Goal: Task Accomplishment & Management: Use online tool/utility

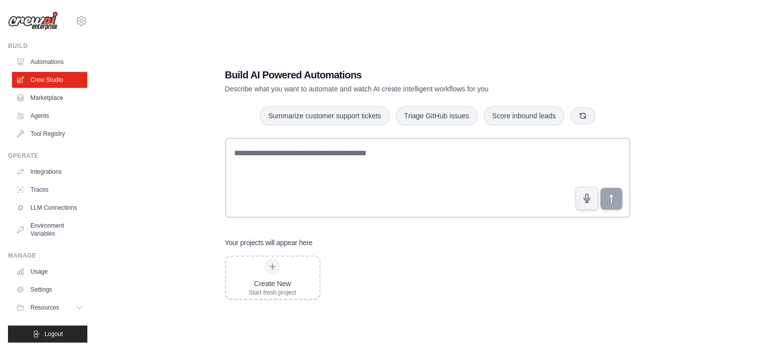
click at [87, 178] on div "raynemyles@gmail.com Settings Build Automations Crew Studio Marketplace" at bounding box center [48, 173] width 96 height 347
click at [57, 99] on link "Marketplace" at bounding box center [50, 98] width 75 height 16
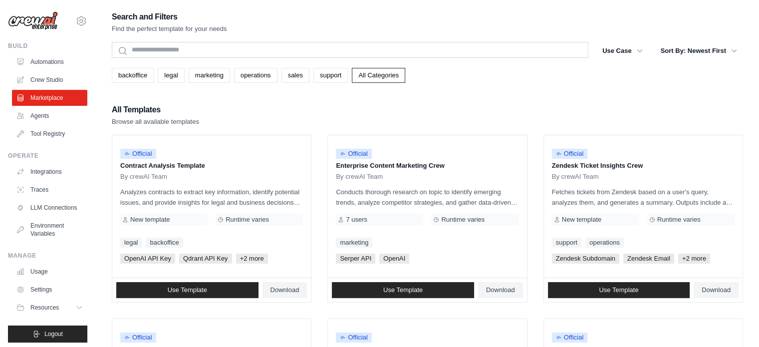
click at [290, 113] on div "All Templates Browse all available templates" at bounding box center [427, 115] width 631 height 24
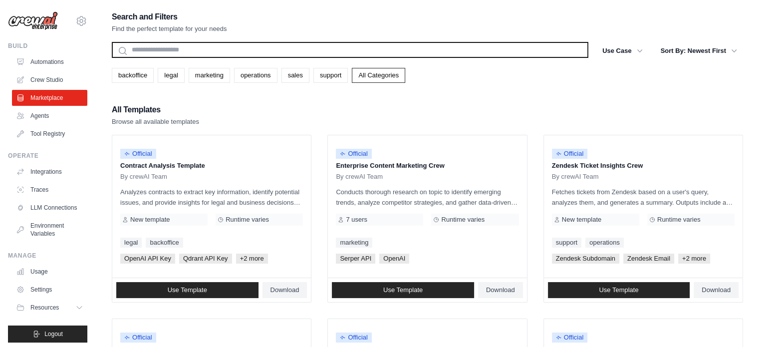
click at [349, 53] on input "text" at bounding box center [350, 50] width 477 height 16
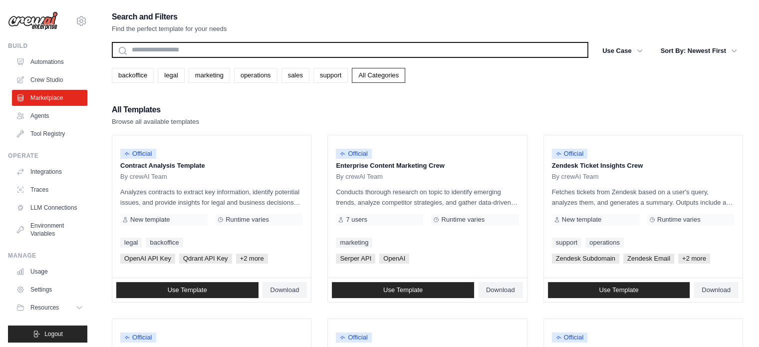
click at [260, 51] on input "text" at bounding box center [350, 50] width 477 height 16
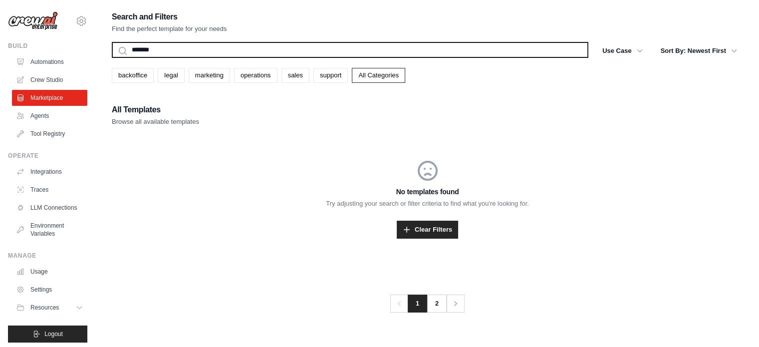
type input "*******"
click at [111, 57] on button "Search" at bounding box center [111, 57] width 0 height 0
click at [178, 48] on input "*******" at bounding box center [350, 50] width 477 height 16
type input "*"
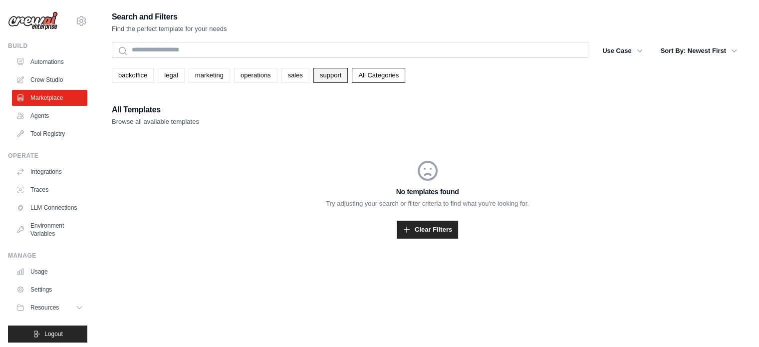
click at [329, 77] on link "support" at bounding box center [330, 75] width 34 height 15
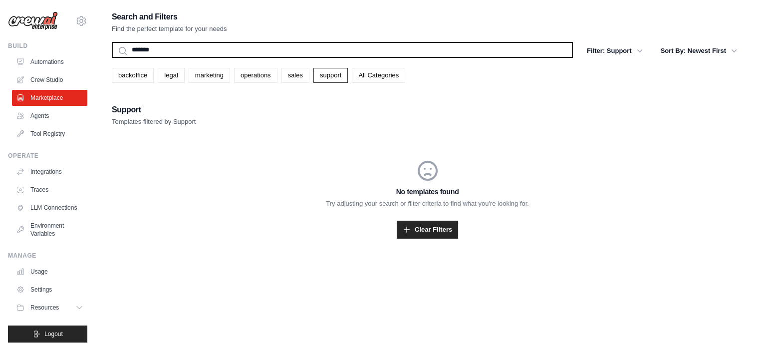
drag, startPoint x: 173, startPoint y: 49, endPoint x: 110, endPoint y: 55, distance: 63.2
click at [110, 55] on div "Search and Filters Find the perfect template for your needs ******* Search Filt…" at bounding box center [427, 183] width 663 height 347
click at [111, 57] on button "Search" at bounding box center [111, 57] width 0 height 0
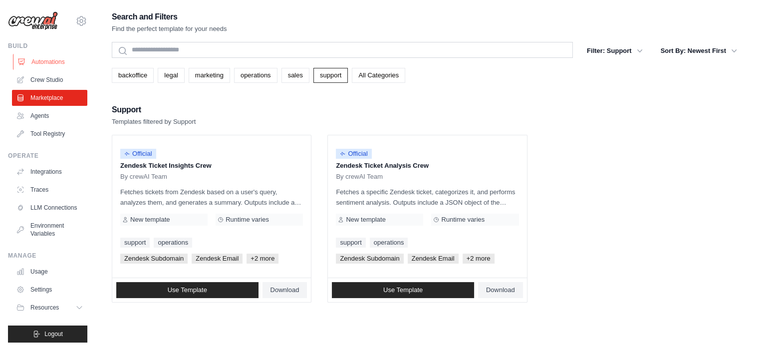
click at [57, 60] on link "Automations" at bounding box center [50, 62] width 75 height 16
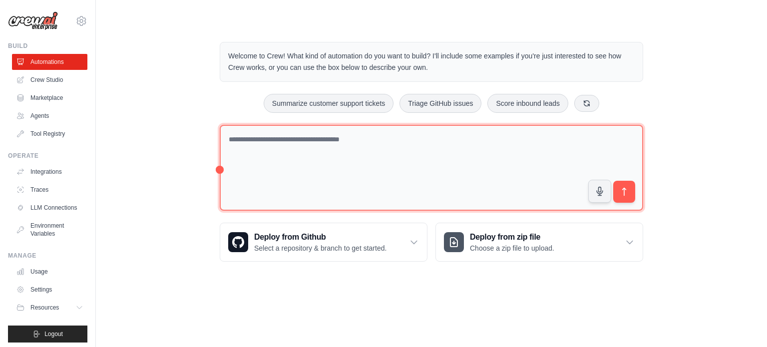
click at [321, 154] on textarea at bounding box center [431, 168] width 423 height 86
paste textarea "**********"
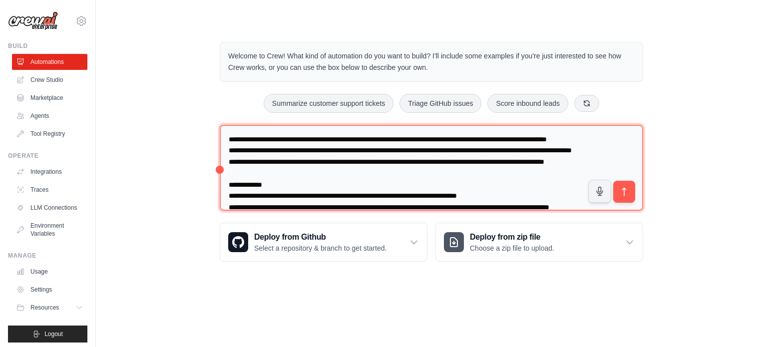
scroll to position [285, 0]
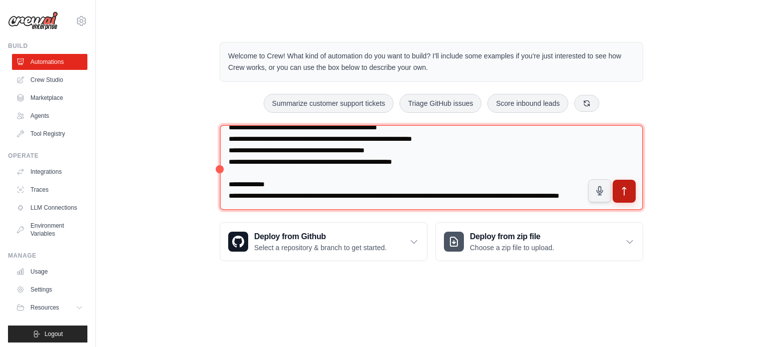
type textarea "**********"
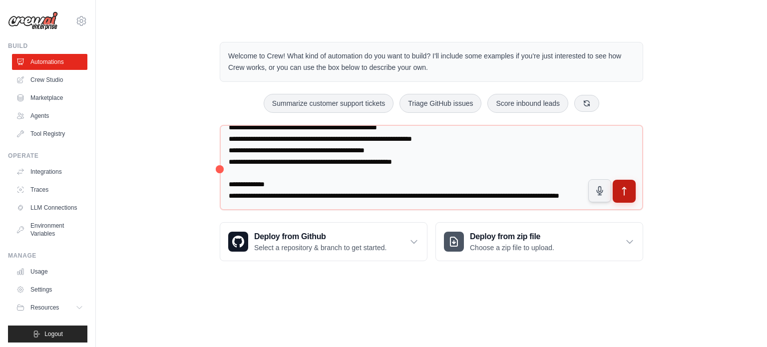
click at [630, 191] on button "submit" at bounding box center [623, 191] width 23 height 23
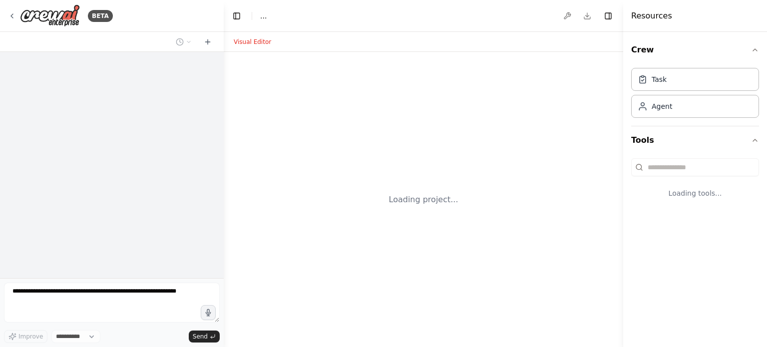
select select "****"
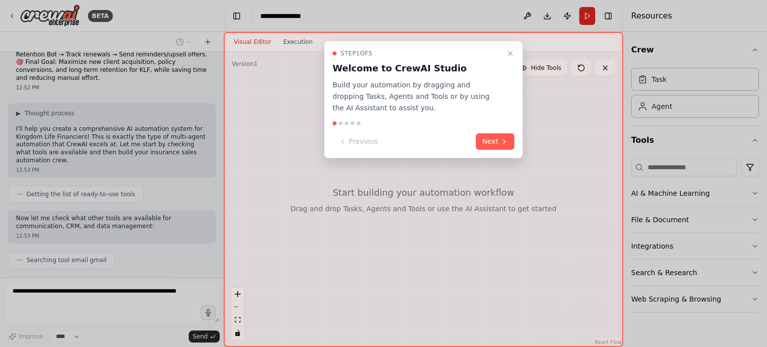
scroll to position [324, 0]
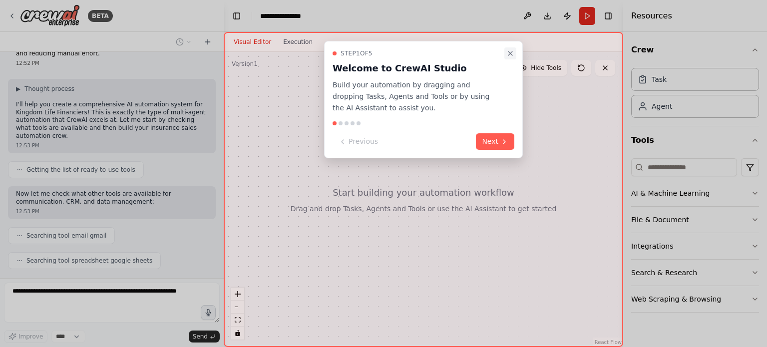
click at [509, 57] on icon "Close walkthrough" at bounding box center [510, 53] width 8 height 8
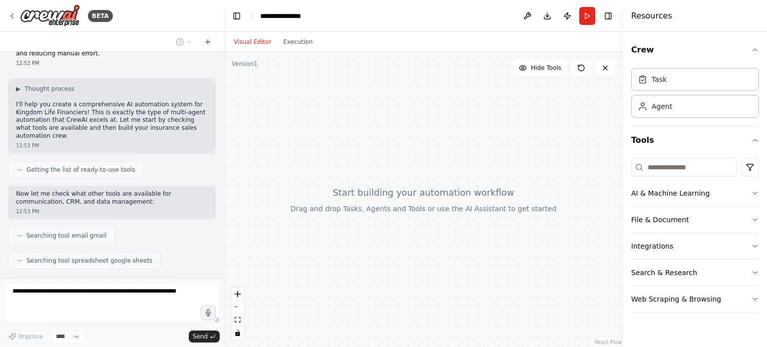
scroll to position [349, 0]
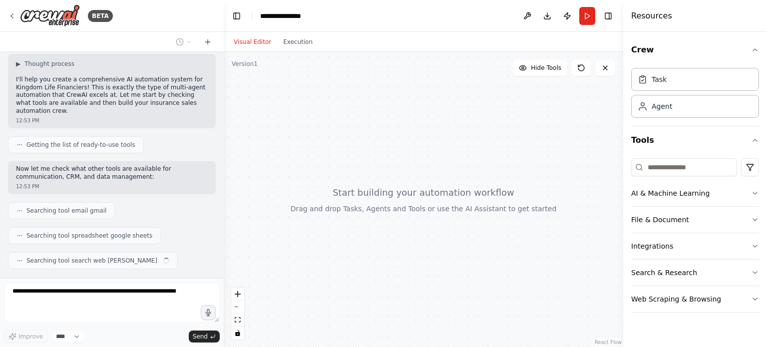
click at [509, 57] on div at bounding box center [423, 199] width 399 height 295
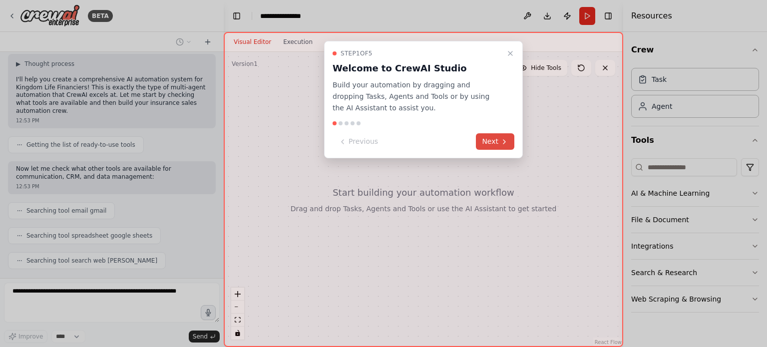
click at [491, 144] on button "Next" at bounding box center [495, 141] width 38 height 16
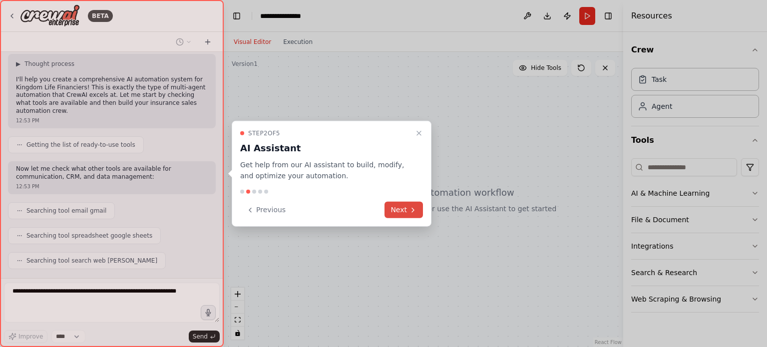
click at [405, 207] on button "Next" at bounding box center [403, 210] width 38 height 16
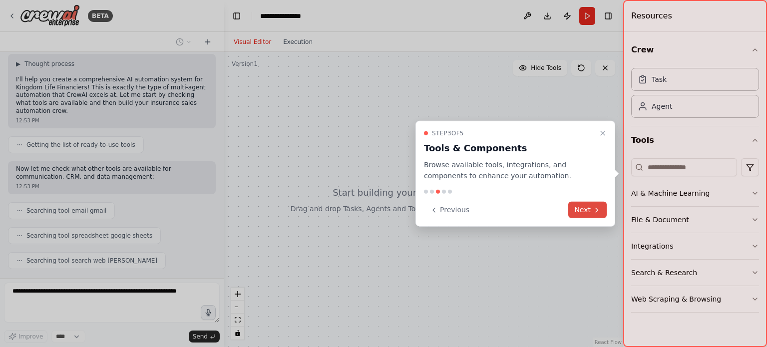
click at [583, 210] on button "Next" at bounding box center [587, 210] width 38 height 16
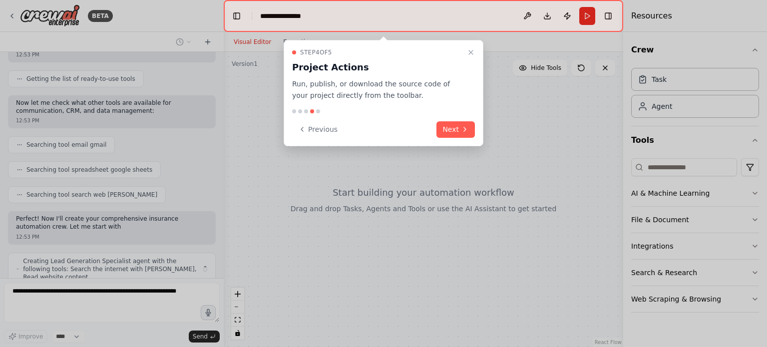
scroll to position [423, 0]
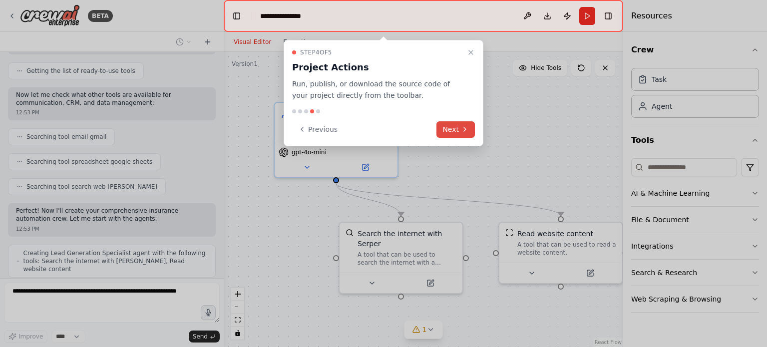
click at [446, 125] on button "Next" at bounding box center [455, 129] width 38 height 16
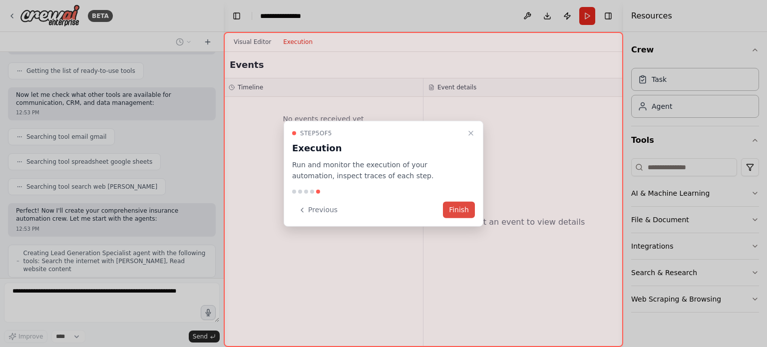
click at [449, 213] on button "Finish" at bounding box center [459, 210] width 32 height 16
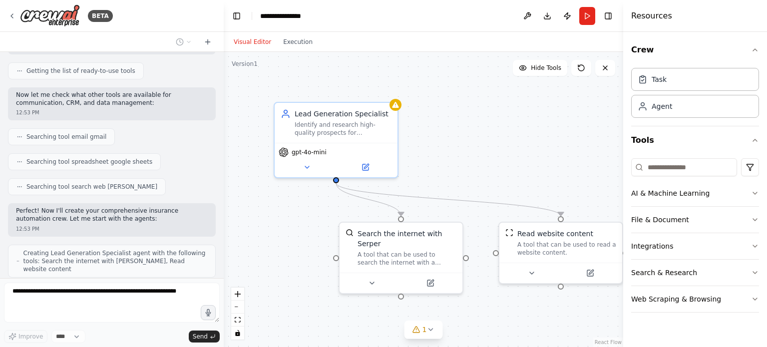
scroll to position [455, 0]
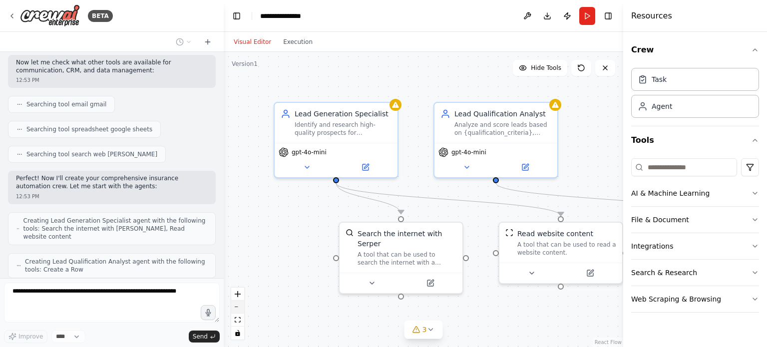
click at [242, 309] on button "zoom out" at bounding box center [237, 306] width 13 height 13
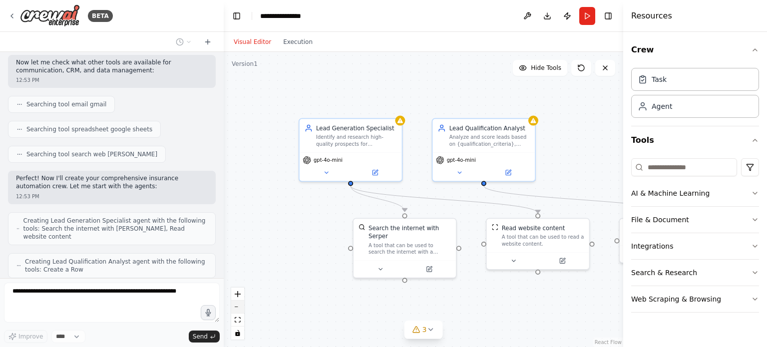
click at [242, 309] on button "zoom out" at bounding box center [237, 306] width 13 height 13
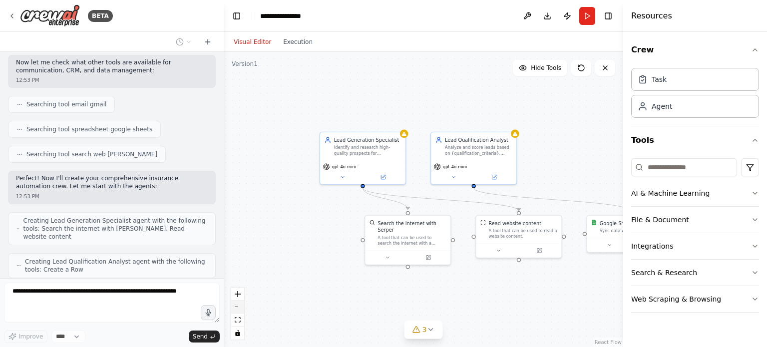
click at [242, 309] on button "zoom out" at bounding box center [237, 306] width 13 height 13
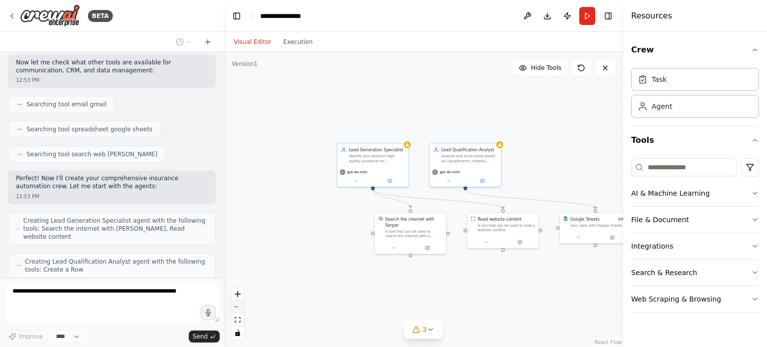
click at [242, 309] on button "zoom out" at bounding box center [237, 306] width 13 height 13
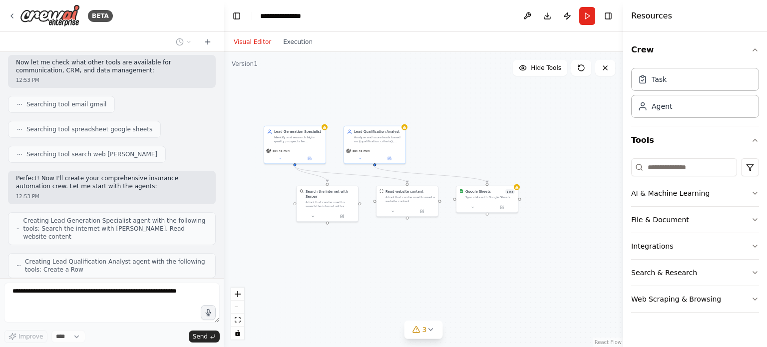
scroll to position [488, 0]
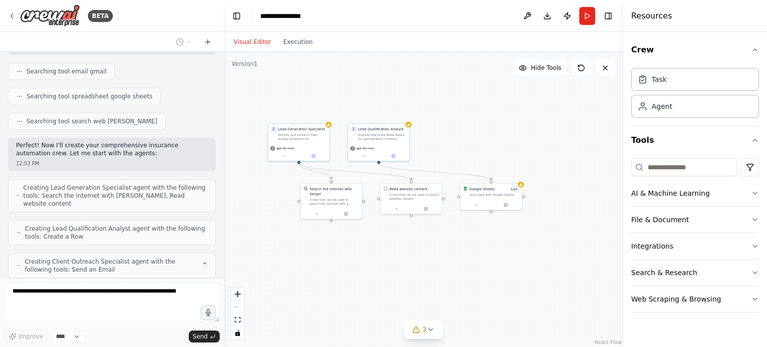
drag, startPoint x: 358, startPoint y: 306, endPoint x: 277, endPoint y: 277, distance: 86.3
click at [277, 277] on div ".deletable-edge-delete-btn { width: 20px; height: 20px; border: 0px solid #ffff…" at bounding box center [423, 199] width 399 height 295
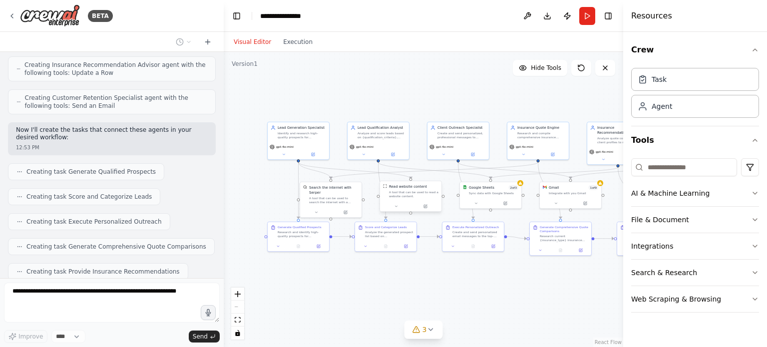
scroll to position [776, 0]
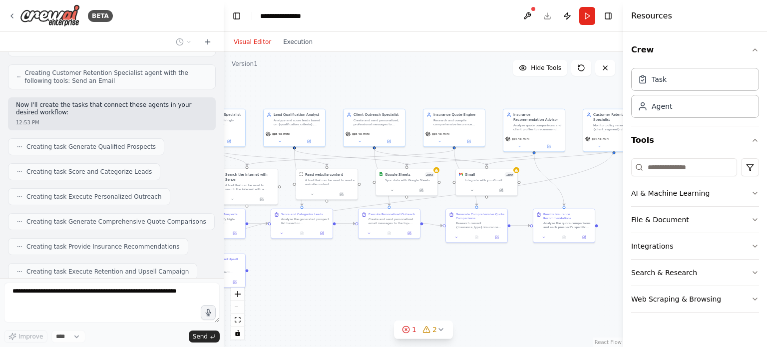
drag, startPoint x: 400, startPoint y: 280, endPoint x: 319, endPoint y: 263, distance: 82.6
click at [319, 263] on div ".deletable-edge-delete-btn { width: 20px; height: 20px; border: 0px solid #ffff…" at bounding box center [423, 199] width 399 height 295
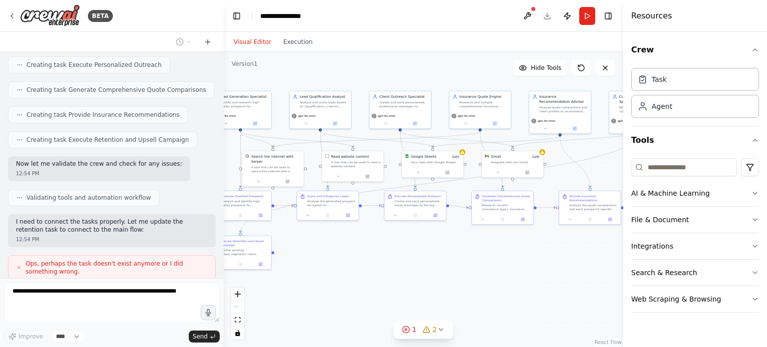
scroll to position [966, 0]
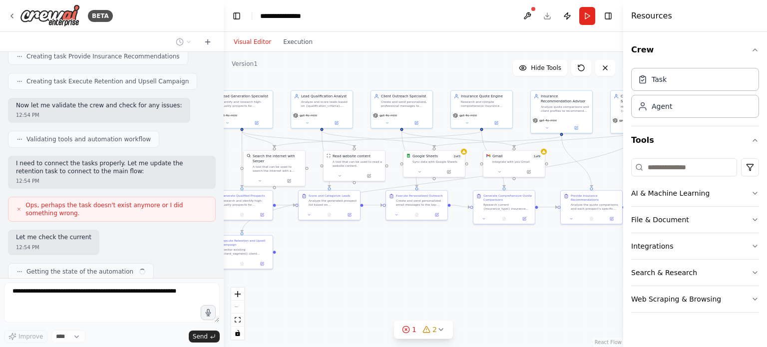
drag, startPoint x: 569, startPoint y: 294, endPoint x: 593, endPoint y: 280, distance: 28.4
click at [593, 280] on div ".deletable-edge-delete-btn { width: 20px; height: 20px; border: 0px solid #ffff…" at bounding box center [423, 199] width 399 height 295
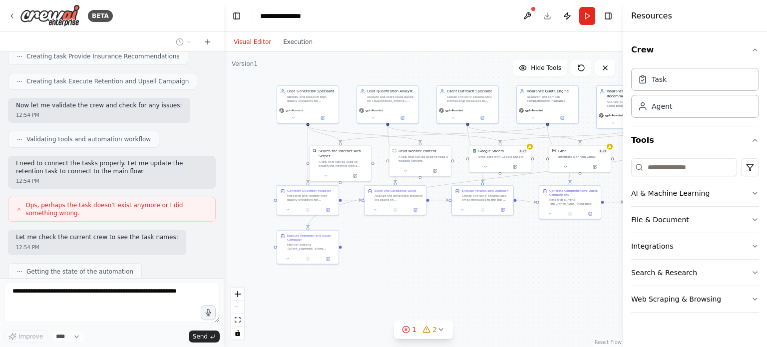
drag, startPoint x: 353, startPoint y: 308, endPoint x: 419, endPoint y: 303, distance: 66.1
click at [419, 303] on div ".deletable-edge-delete-btn { width: 20px; height: 20px; border: 0px solid #ffff…" at bounding box center [423, 199] width 399 height 295
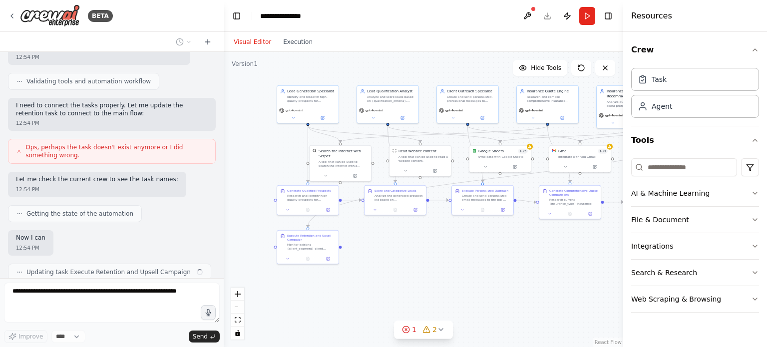
scroll to position [1024, 0]
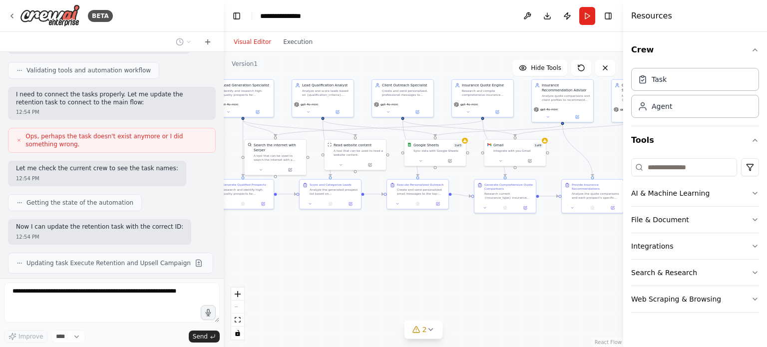
drag, startPoint x: 418, startPoint y: 302, endPoint x: 348, endPoint y: 296, distance: 70.1
click at [348, 296] on div ".deletable-edge-delete-btn { width: 20px; height: 20px; border: 0px solid #ffff…" at bounding box center [423, 199] width 399 height 295
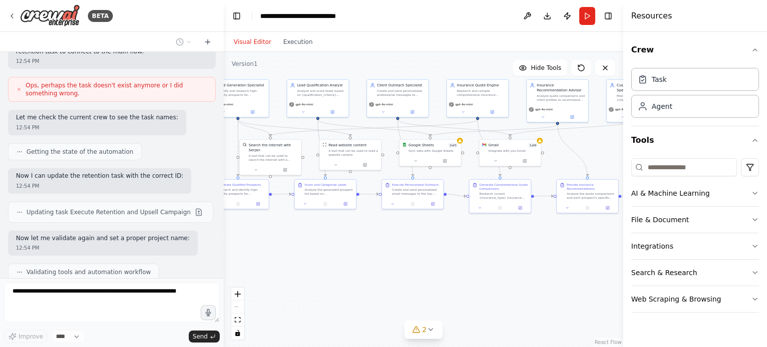
scroll to position [1110, 0]
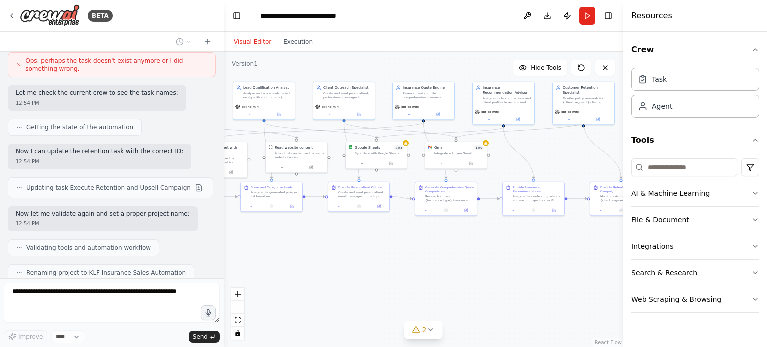
drag, startPoint x: 444, startPoint y: 269, endPoint x: 390, endPoint y: 271, distance: 54.0
click at [390, 271] on div ".deletable-edge-delete-btn { width: 20px; height: 20px; border: 0px solid #ffff…" at bounding box center [423, 199] width 399 height 295
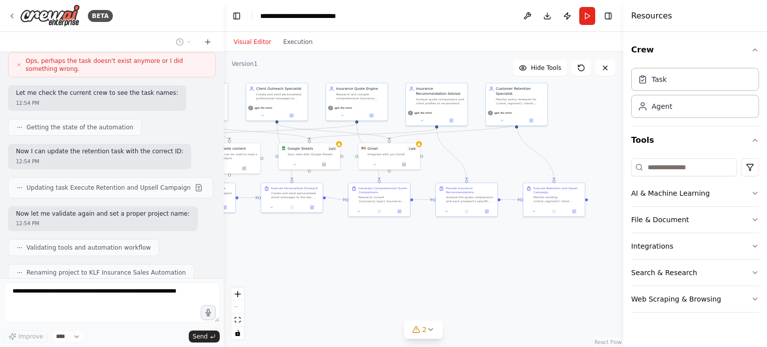
drag, startPoint x: 463, startPoint y: 264, endPoint x: 396, endPoint y: 265, distance: 66.9
click at [396, 265] on div ".deletable-edge-delete-btn { width: 20px; height: 20px; border: 0px solid #ffff…" at bounding box center [423, 199] width 399 height 295
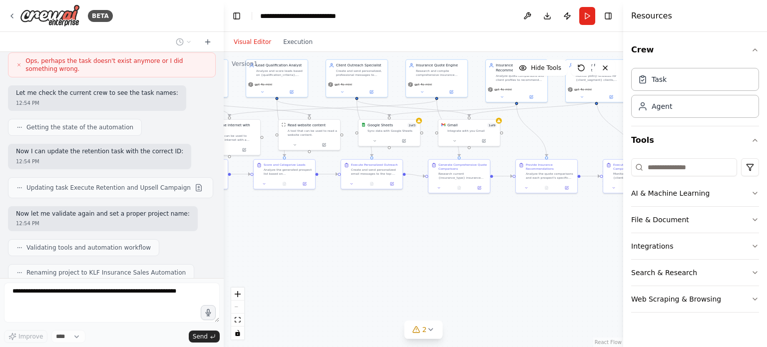
drag, startPoint x: 347, startPoint y: 269, endPoint x: 438, endPoint y: 245, distance: 93.3
click at [438, 245] on div ".deletable-edge-delete-btn { width: 20px; height: 20px; border: 0px solid #ffff…" at bounding box center [423, 199] width 399 height 295
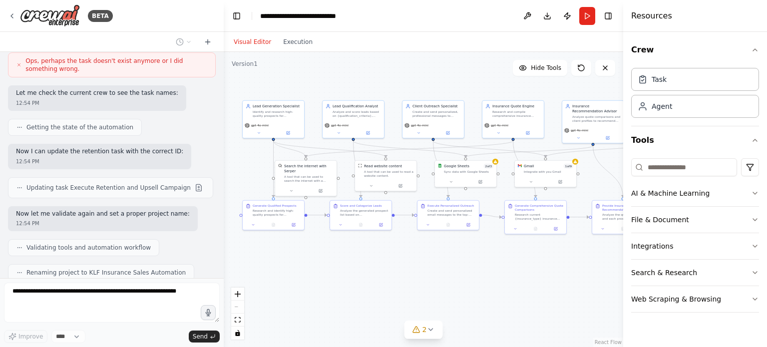
drag, startPoint x: 333, startPoint y: 262, endPoint x: 399, endPoint y: 303, distance: 77.6
click at [399, 303] on div ".deletable-edge-delete-btn { width: 20px; height: 20px; border: 0px solid #ffff…" at bounding box center [423, 199] width 399 height 295
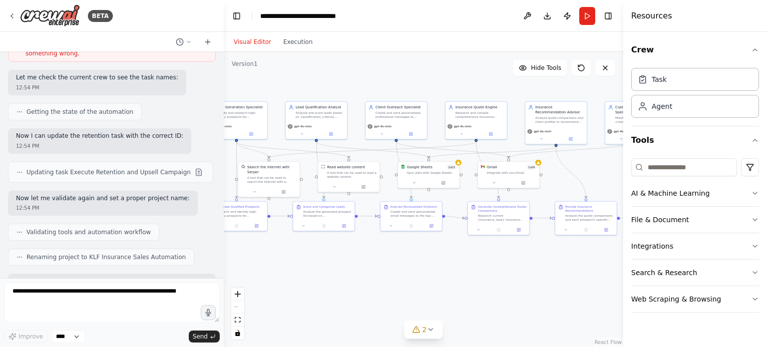
drag, startPoint x: 463, startPoint y: 289, endPoint x: 426, endPoint y: 290, distance: 36.9
click at [426, 290] on div ".deletable-edge-delete-btn { width: 20px; height: 20px; border: 0px solid #ffff…" at bounding box center [423, 199] width 399 height 295
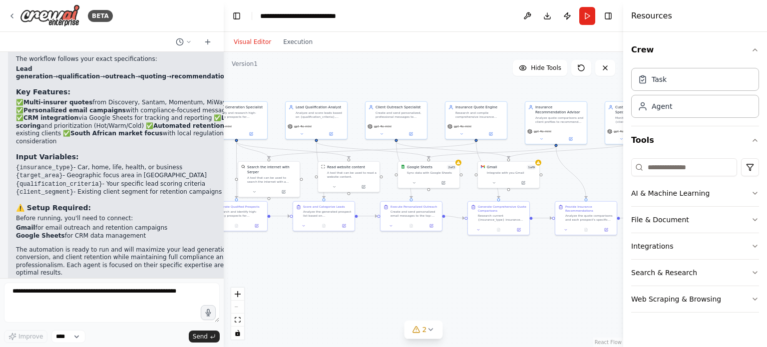
scroll to position [1513, 0]
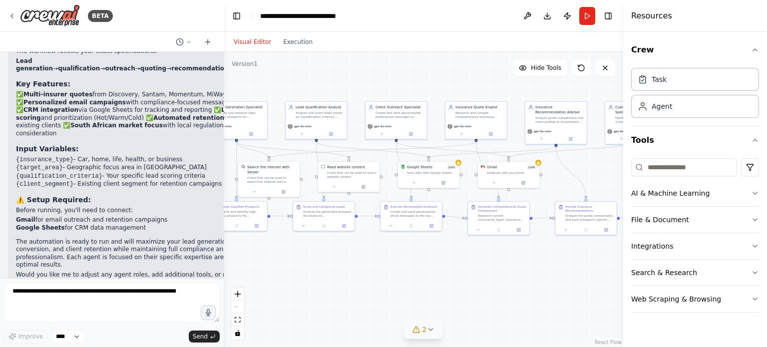
click at [419, 327] on icon at bounding box center [416, 329] width 8 height 8
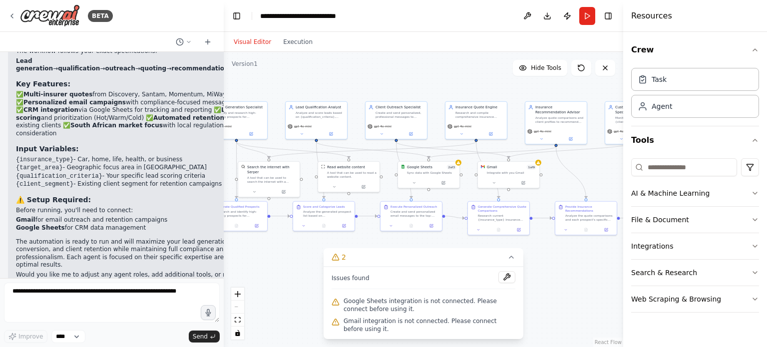
click at [531, 299] on div ".deletable-edge-delete-btn { width: 20px; height: 20px; border: 0px solid #ffff…" at bounding box center [423, 199] width 399 height 295
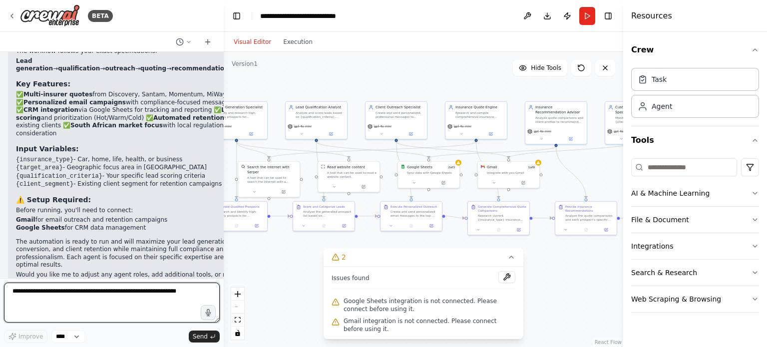
click at [132, 306] on textarea at bounding box center [112, 302] width 216 height 40
paste textarea "**********"
type textarea "**********"
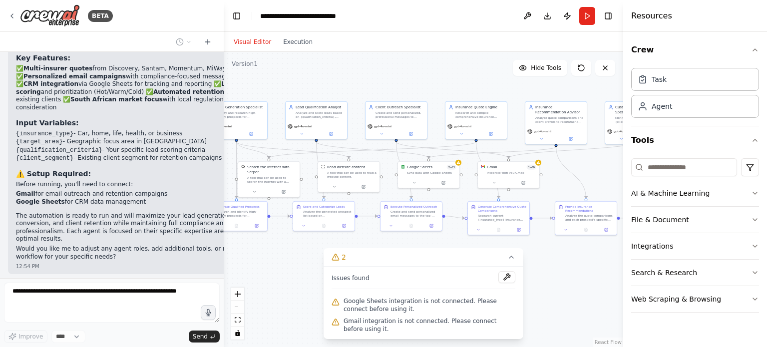
scroll to position [1891, 0]
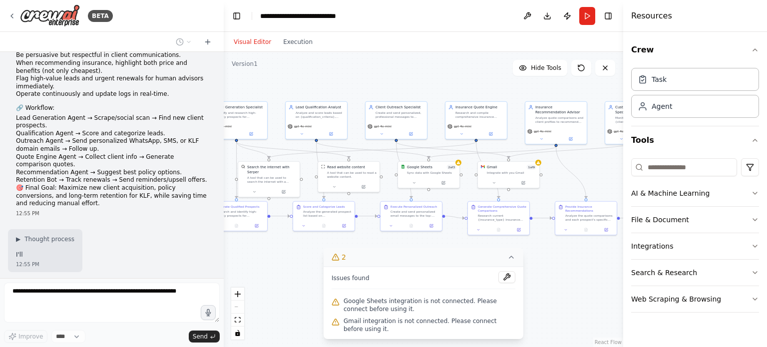
click at [515, 257] on icon at bounding box center [511, 257] width 8 height 8
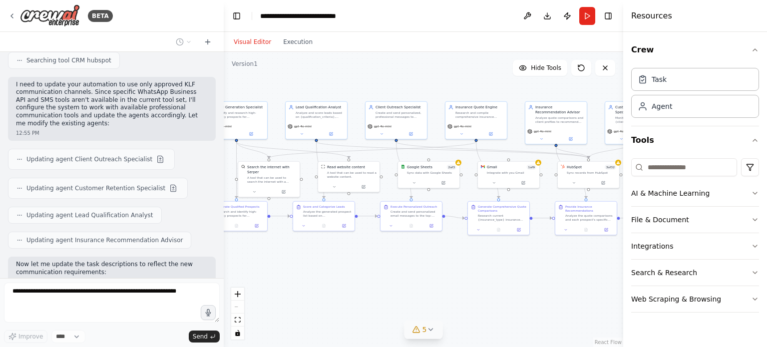
scroll to position [2293, 0]
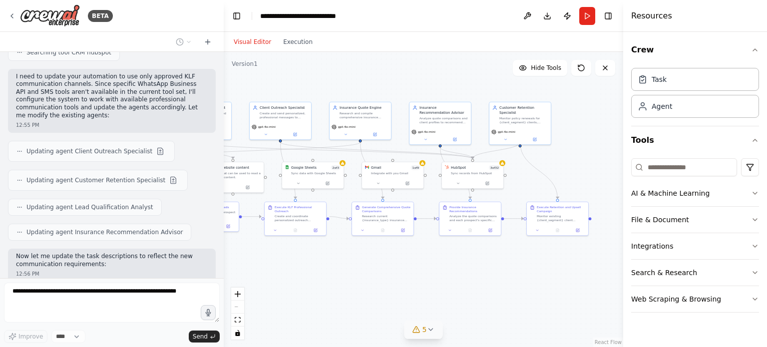
drag, startPoint x: 407, startPoint y: 287, endPoint x: 292, endPoint y: 287, distance: 115.3
click at [292, 287] on div ".deletable-edge-delete-btn { width: 20px; height: 20px; border: 0px solid #ffff…" at bounding box center [423, 199] width 399 height 295
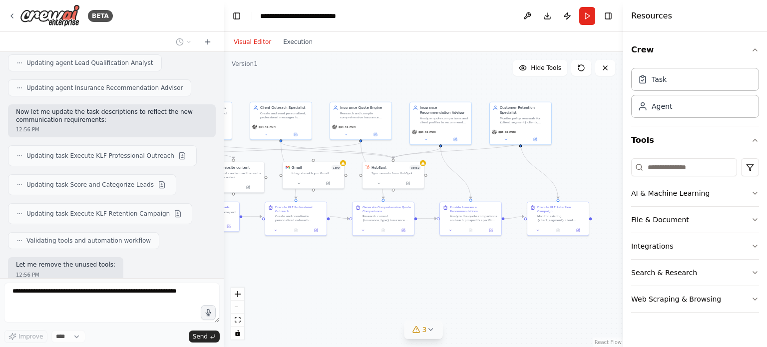
scroll to position [2462, 0]
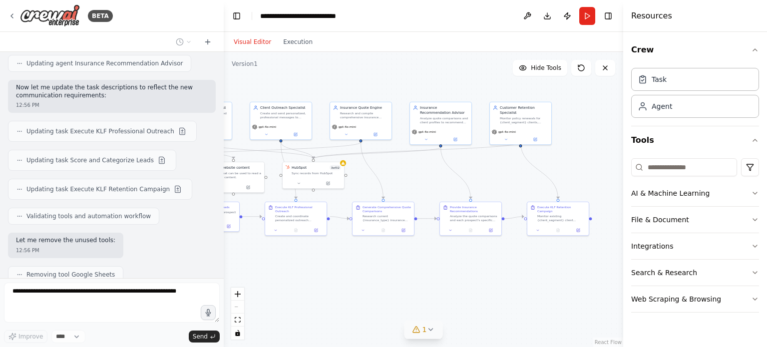
click at [293, 287] on div ".deletable-edge-delete-btn { width: 20px; height: 20px; border: 0px solid #ffff…" at bounding box center [423, 199] width 399 height 295
click at [292, 289] on div ".deletable-edge-delete-btn { width: 20px; height: 20px; border: 0px solid #ffff…" at bounding box center [423, 199] width 399 height 295
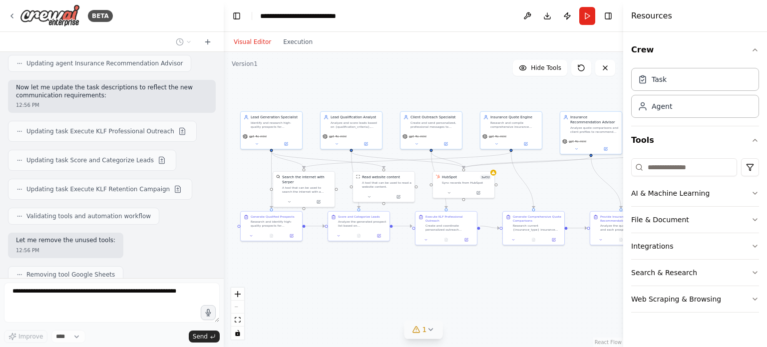
drag, startPoint x: 281, startPoint y: 293, endPoint x: 431, endPoint y: 301, distance: 150.5
click at [431, 301] on div ".deletable-edge-delete-btn { width: 20px; height: 20px; border: 0px solid #ffff…" at bounding box center [423, 199] width 399 height 295
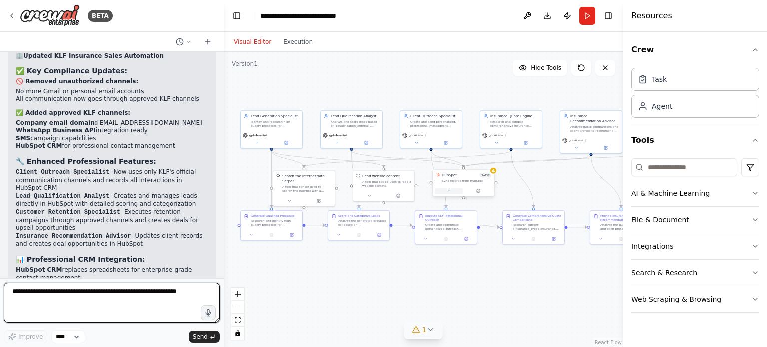
scroll to position [2765, 0]
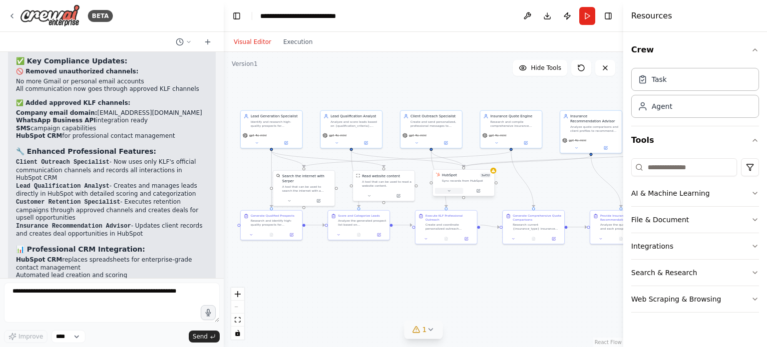
click at [452, 191] on button at bounding box center [449, 191] width 28 height 6
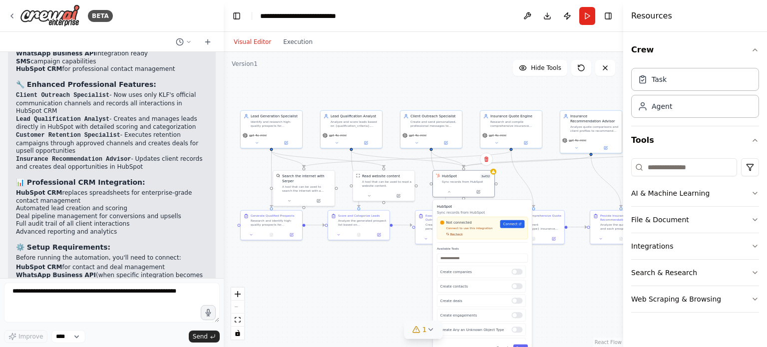
click at [455, 235] on span "Recheck" at bounding box center [457, 235] width 13 height 5
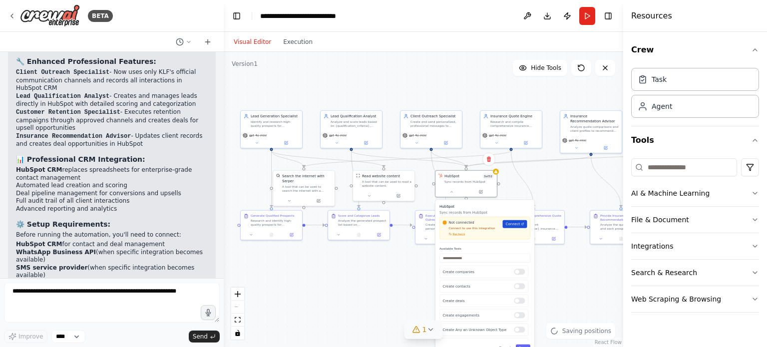
scroll to position [2863, 0]
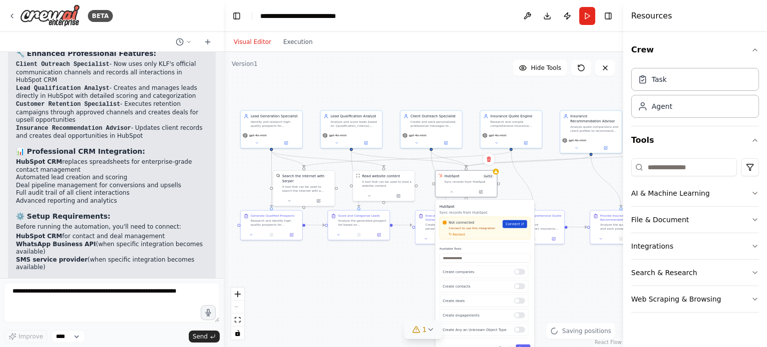
click at [514, 226] on span "Connect" at bounding box center [513, 224] width 14 height 5
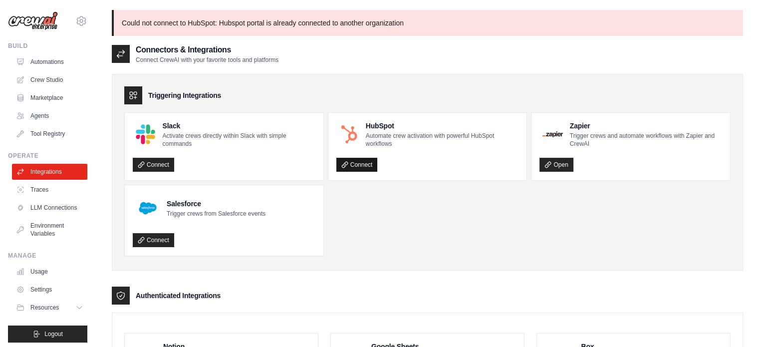
click at [352, 161] on link "Connect" at bounding box center [356, 165] width 41 height 14
click at [447, 33] on p "Could not connect to HubSpot: Hubspot portal is already connected to another or…" at bounding box center [427, 23] width 631 height 26
click at [351, 164] on link "Connect" at bounding box center [356, 165] width 41 height 14
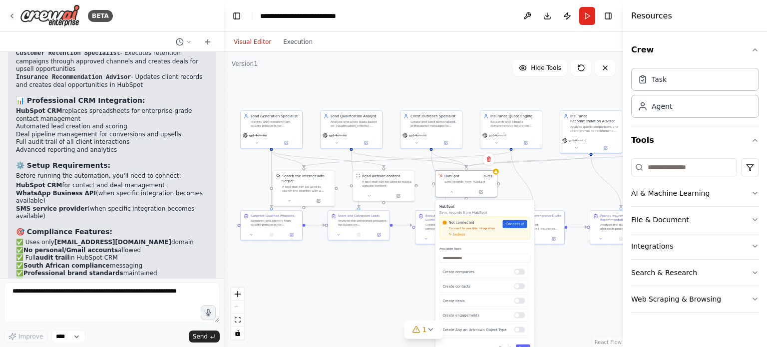
click at [459, 236] on div "Not connected Connect to use this integration Recheck Connect" at bounding box center [484, 228] width 91 height 22
click at [454, 234] on span "Recheck" at bounding box center [459, 234] width 12 height 4
click at [517, 222] on span "Connect" at bounding box center [513, 224] width 14 height 5
click at [460, 237] on div "Not connected Connect to use this integration Recheck Connect" at bounding box center [484, 228] width 91 height 22
click at [515, 224] on span "Connect" at bounding box center [513, 224] width 14 height 5
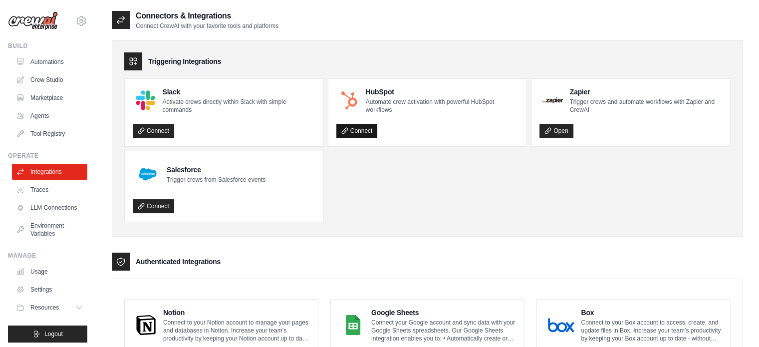
click at [363, 135] on link "Connect" at bounding box center [356, 131] width 41 height 14
click at [366, 127] on link "Connect" at bounding box center [356, 131] width 41 height 14
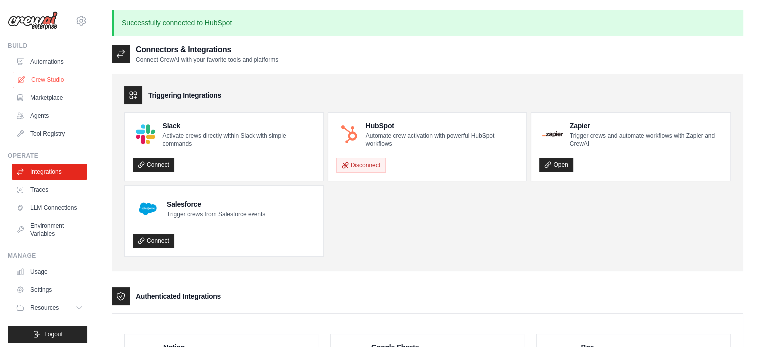
click at [49, 79] on link "Crew Studio" at bounding box center [50, 80] width 75 height 16
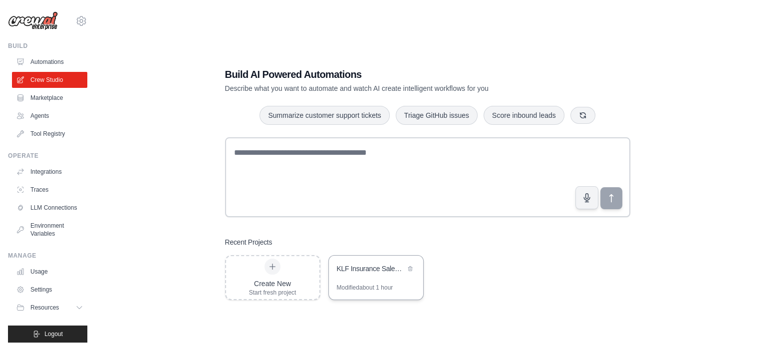
click at [357, 272] on div "KLF Insurance Sales Automation" at bounding box center [371, 269] width 68 height 10
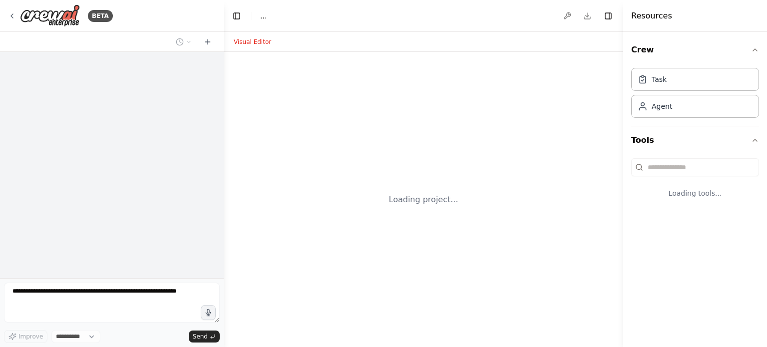
select select "****"
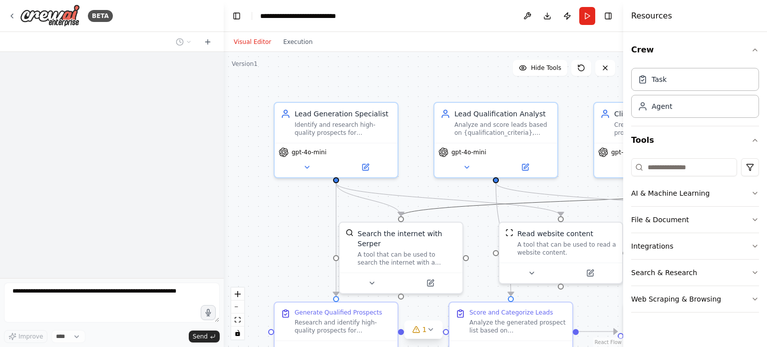
drag, startPoint x: 477, startPoint y: 201, endPoint x: 484, endPoint y: 223, distance: 23.0
click at [451, 203] on icon "Edge from 69646464-b522-4e11-844b-8cfa19f32353 to 18dfe3d9-6cf6-47a7-8a80-c51b6…" at bounding box center [608, 199] width 414 height 33
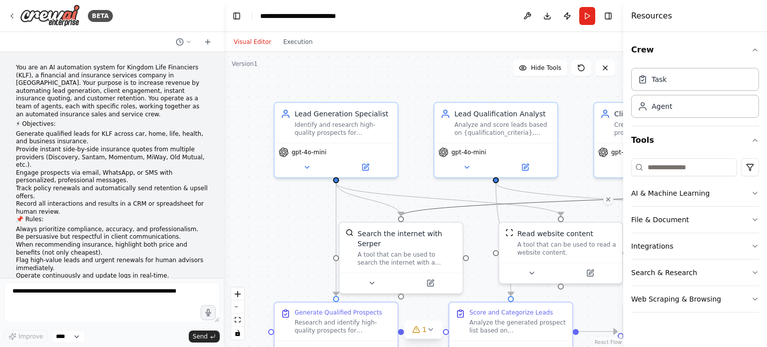
scroll to position [2414, 0]
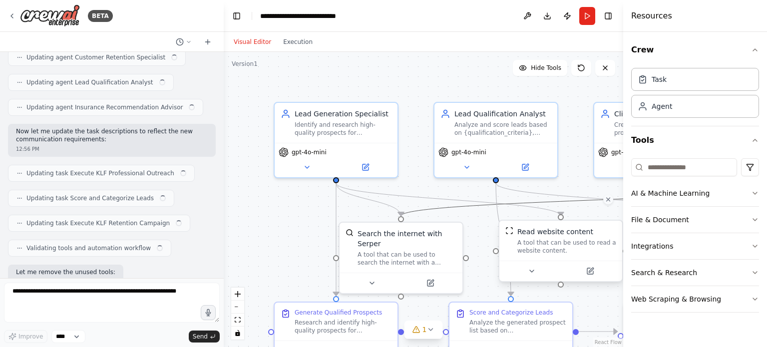
drag, startPoint x: 483, startPoint y: 224, endPoint x: 442, endPoint y: 236, distance: 42.2
click at [376, 201] on div ".deletable-edge-delete-btn { width: 20px; height: 20px; border: 0px solid #ffff…" at bounding box center [423, 199] width 399 height 295
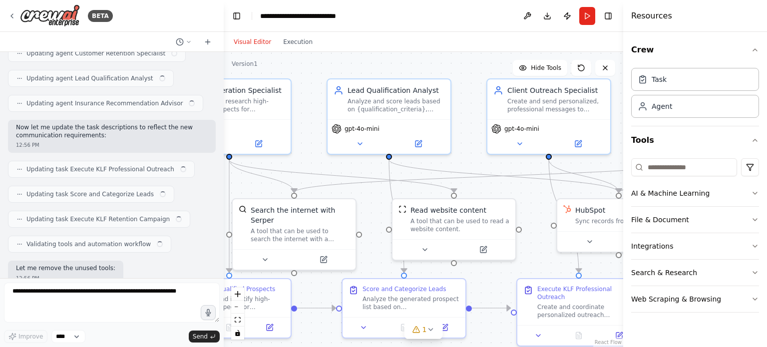
scroll to position [2426, 0]
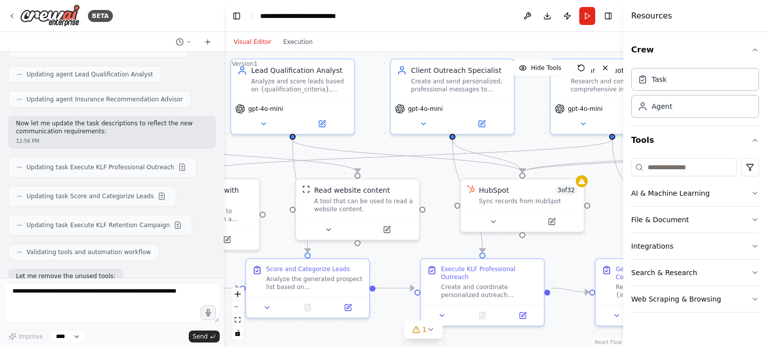
drag, startPoint x: 544, startPoint y: 241, endPoint x: 430, endPoint y: 219, distance: 115.9
click at [430, 219] on div ".deletable-edge-delete-btn { width: 20px; height: 20px; border: 0px solid #ffff…" at bounding box center [423, 199] width 399 height 295
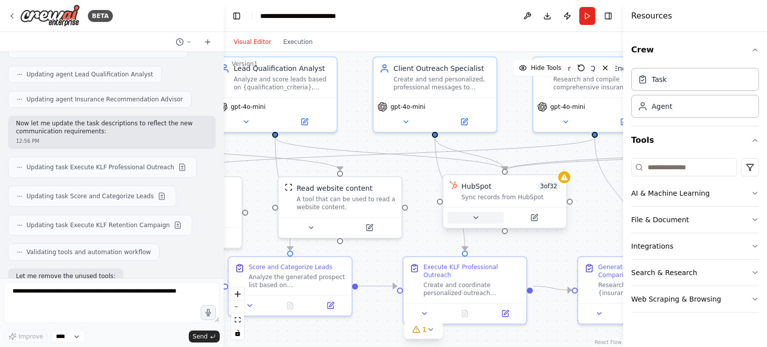
click at [478, 220] on icon at bounding box center [476, 218] width 8 height 8
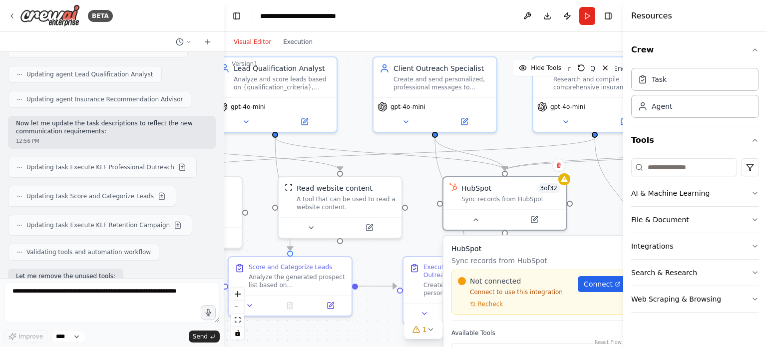
click at [489, 307] on div "Not connected Connect to use this integration Recheck Connect" at bounding box center [542, 292] width 182 height 45
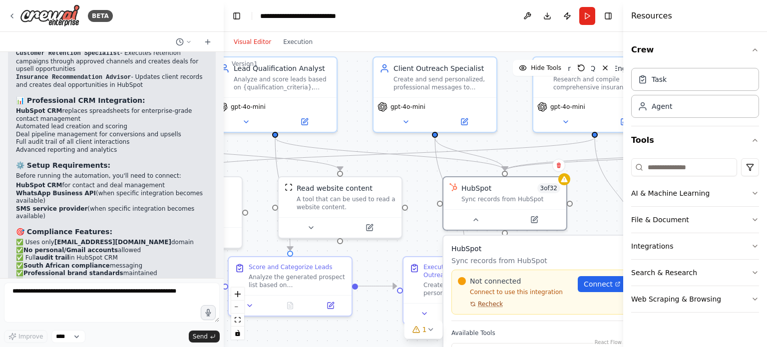
click at [491, 303] on span "Recheck" at bounding box center [490, 304] width 25 height 8
click at [597, 288] on link "Connect" at bounding box center [601, 284] width 49 height 16
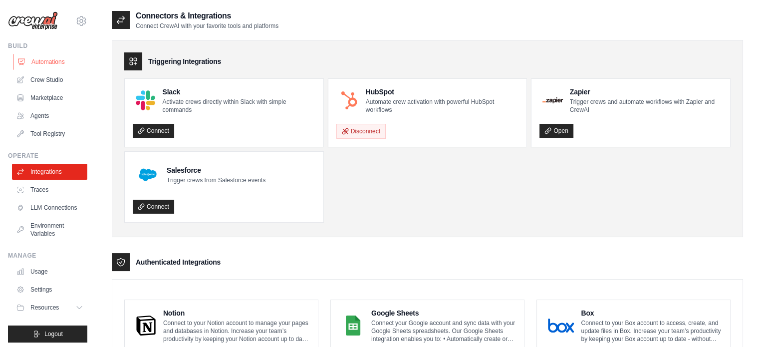
click at [49, 60] on link "Automations" at bounding box center [50, 62] width 75 height 16
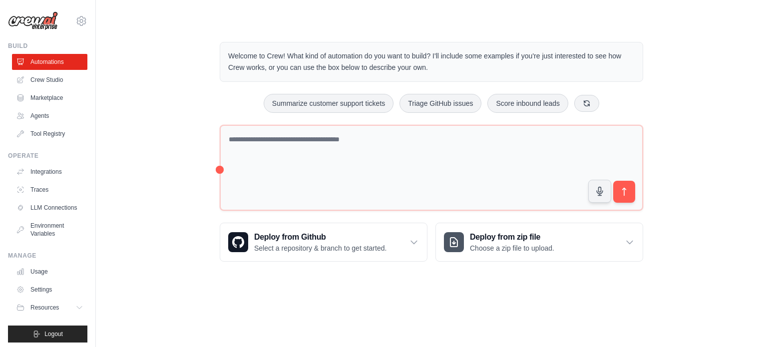
click at [44, 82] on link "Crew Studio" at bounding box center [49, 80] width 75 height 16
click at [32, 77] on link "Crew Studio" at bounding box center [50, 80] width 75 height 16
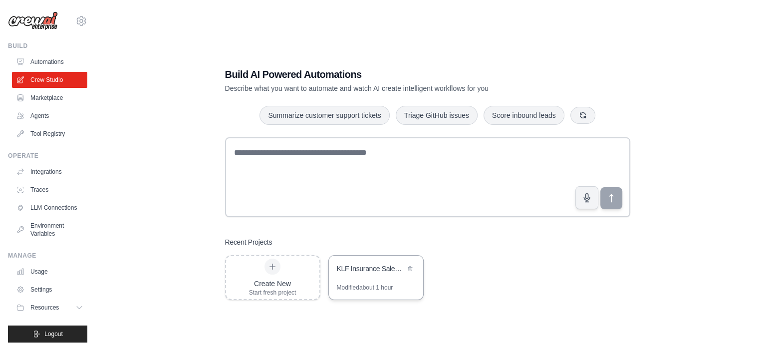
click at [342, 262] on div "KLF Insurance Sales Automation" at bounding box center [376, 270] width 94 height 28
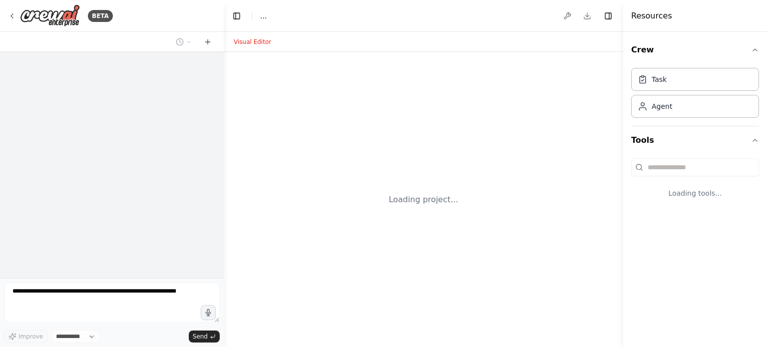
select select "****"
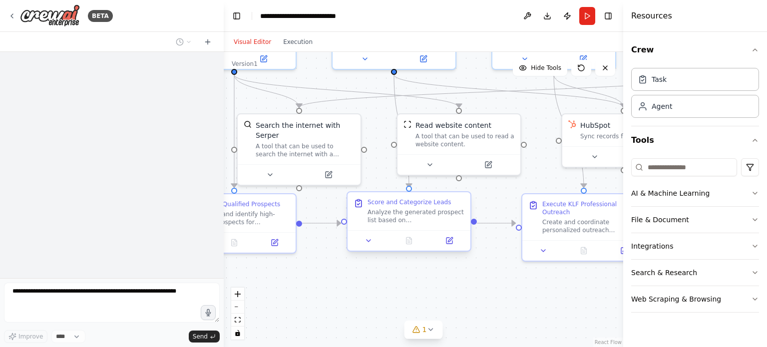
drag, startPoint x: 319, startPoint y: 272, endPoint x: 354, endPoint y: 196, distance: 83.5
click at [215, 161] on div "**********" at bounding box center [383, 173] width 767 height 347
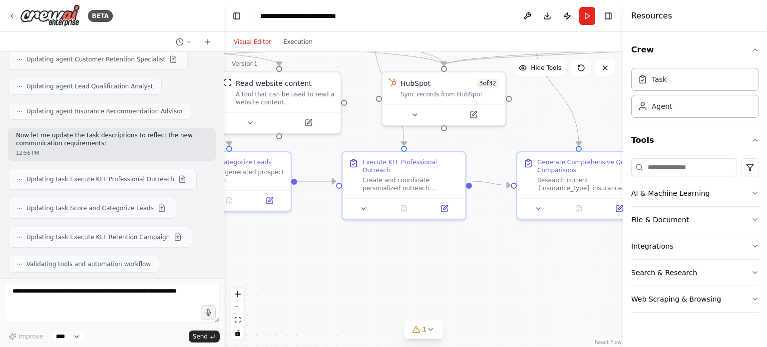
scroll to position [2914, 0]
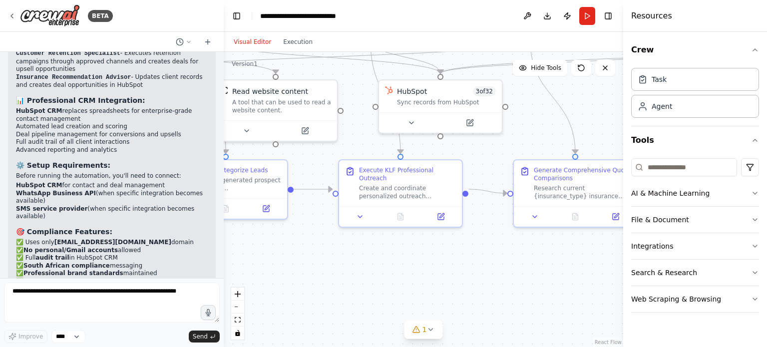
drag, startPoint x: 519, startPoint y: 289, endPoint x: 341, endPoint y: 293, distance: 177.7
click at [341, 293] on div ".deletable-edge-delete-btn { width: 20px; height: 20px; border: 0px solid #ffff…" at bounding box center [423, 199] width 399 height 295
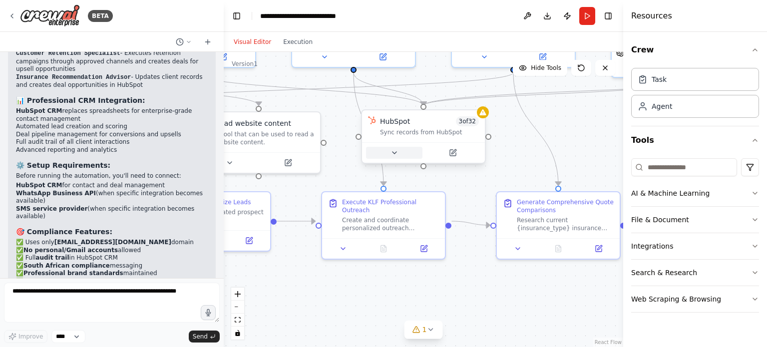
click at [407, 150] on button at bounding box center [394, 153] width 56 height 12
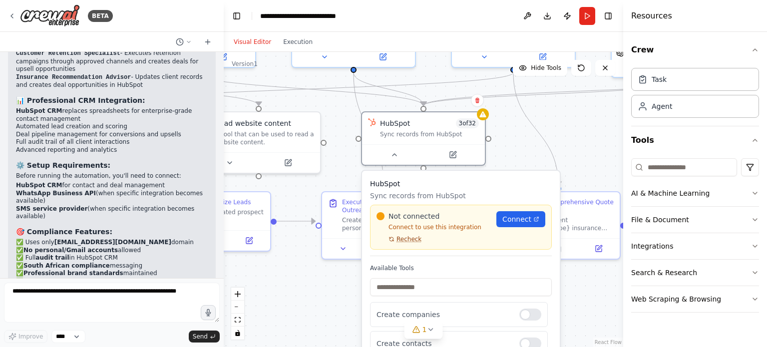
click at [409, 240] on span "Recheck" at bounding box center [408, 239] width 25 height 8
click at [430, 334] on button "1" at bounding box center [423, 329] width 38 height 18
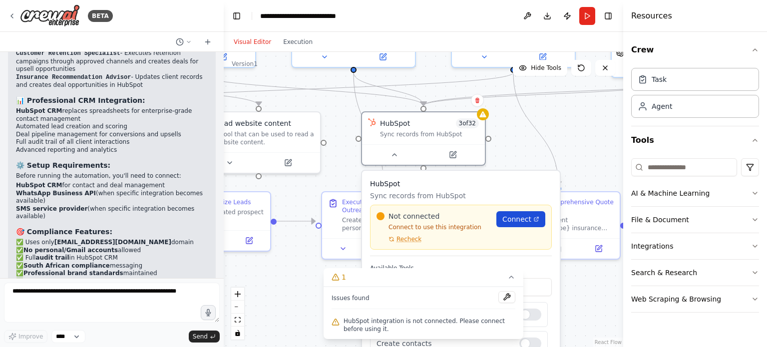
click at [528, 216] on span "Connect" at bounding box center [516, 219] width 29 height 10
click at [416, 239] on span "Recheck" at bounding box center [408, 239] width 25 height 8
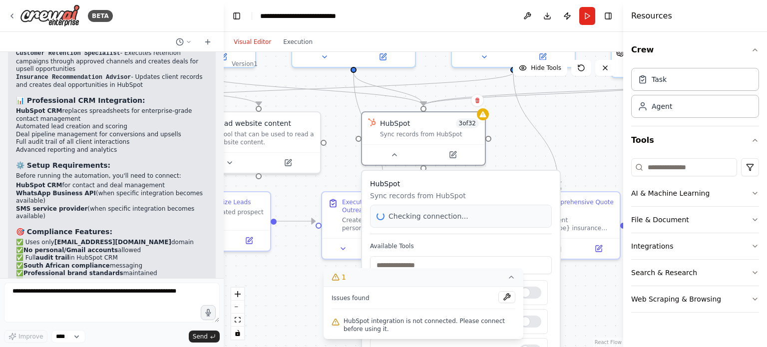
click at [509, 276] on icon at bounding box center [511, 277] width 8 height 8
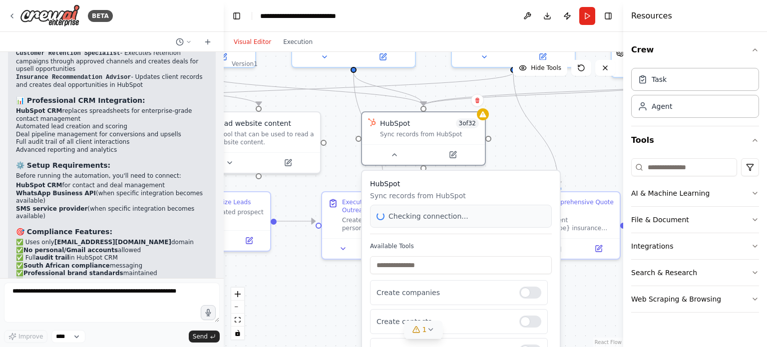
click at [585, 287] on div ".deletable-edge-delete-btn { width: 20px; height: 20px; border: 0px solid #ffff…" at bounding box center [423, 199] width 399 height 295
click at [299, 312] on div ".deletable-edge-delete-btn { width: 20px; height: 20px; border: 0px solid #ffff…" at bounding box center [423, 199] width 399 height 295
click at [392, 160] on div at bounding box center [423, 152] width 123 height 20
click at [397, 151] on icon at bounding box center [394, 153] width 8 height 8
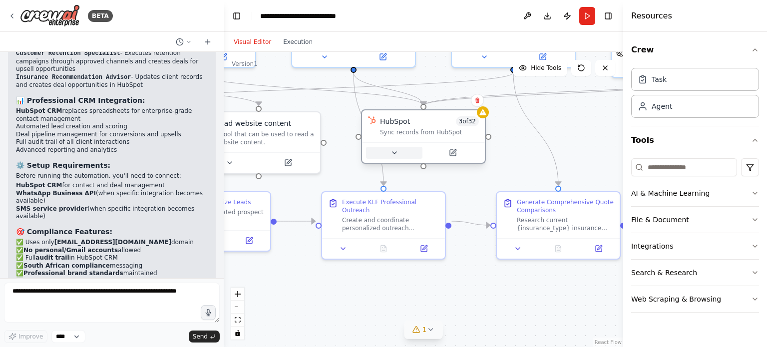
click at [397, 151] on icon at bounding box center [394, 153] width 8 height 8
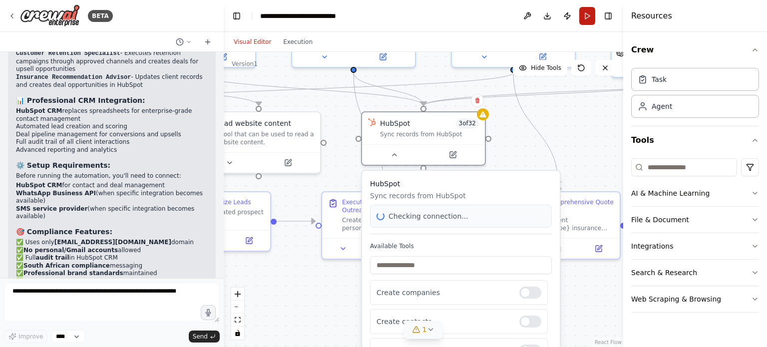
click at [588, 10] on button "Run" at bounding box center [587, 16] width 16 height 18
click at [587, 18] on header "**********" at bounding box center [423, 16] width 399 height 32
click at [576, 110] on div ".deletable-edge-delete-btn { width: 20px; height: 20px; border: 0px solid #ffff…" at bounding box center [423, 199] width 399 height 295
click at [240, 309] on button "zoom out" at bounding box center [237, 306] width 13 height 13
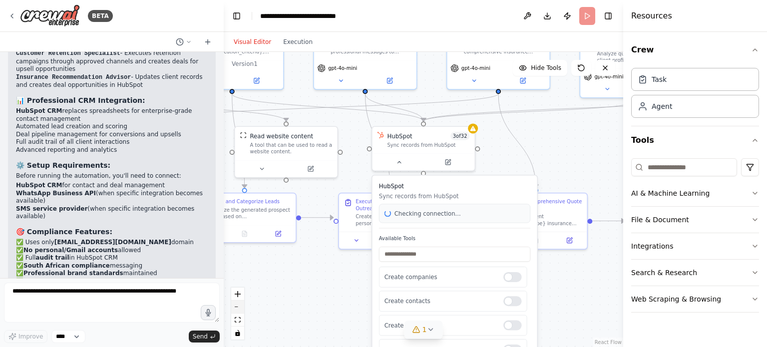
click at [240, 309] on button "zoom out" at bounding box center [237, 306] width 13 height 13
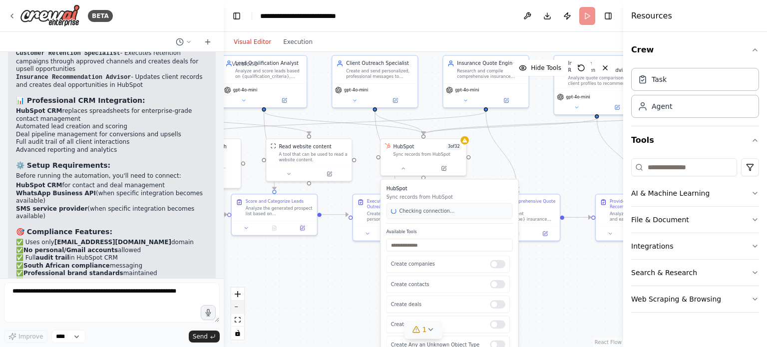
click at [240, 309] on button "zoom out" at bounding box center [237, 306] width 13 height 13
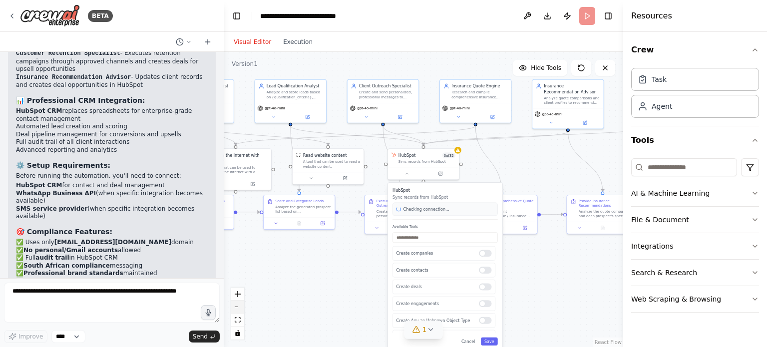
click at [240, 309] on button "zoom out" at bounding box center [237, 306] width 13 height 13
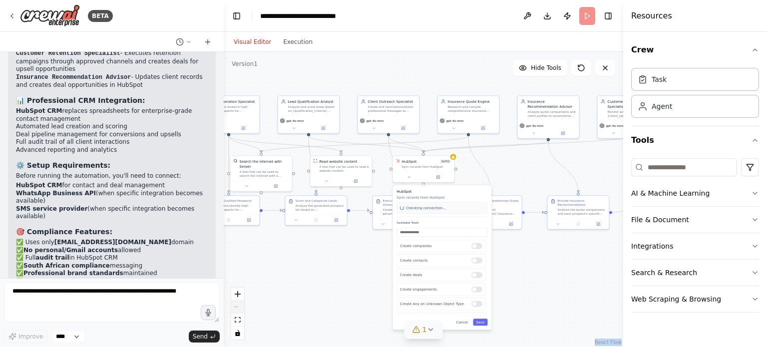
click at [240, 309] on div "React Flow controls" at bounding box center [237, 313] width 13 height 52
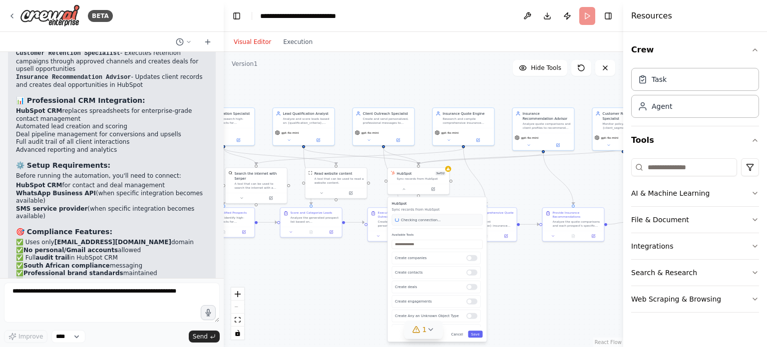
drag, startPoint x: 345, startPoint y: 261, endPoint x: 340, endPoint y: 273, distance: 13.0
click at [340, 273] on div ".deletable-edge-delete-btn { width: 20px; height: 20px; border: 0px solid #ffff…" at bounding box center [423, 199] width 399 height 295
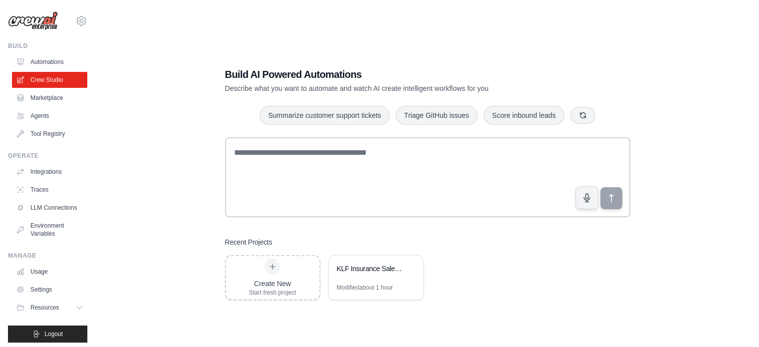
click at [373, 253] on div "Recent Projects Create New Start fresh project KLF Insurance Sales Automation M…" at bounding box center [427, 268] width 405 height 63
click at [367, 267] on div "KLF Insurance Sales Automation" at bounding box center [371, 269] width 68 height 10
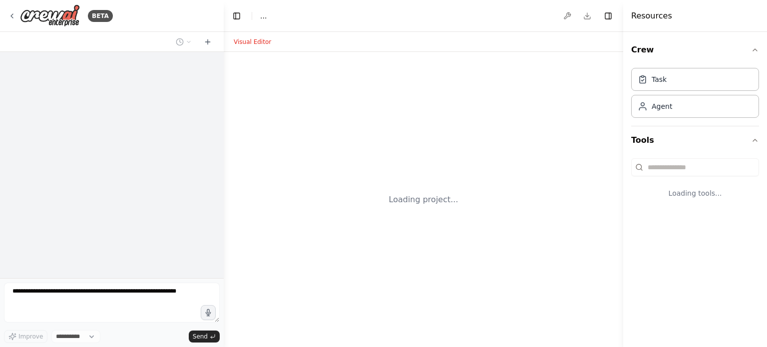
select select "****"
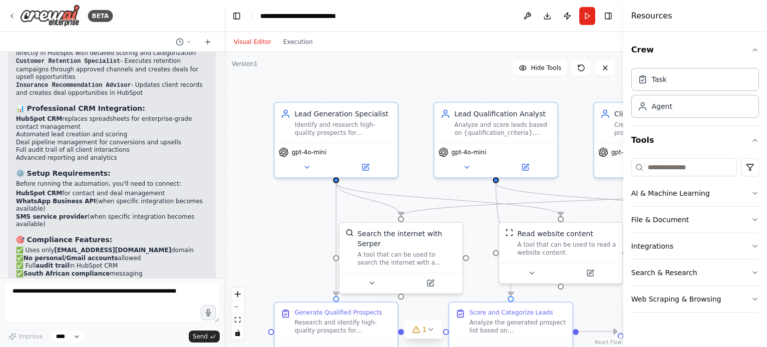
scroll to position [2914, 0]
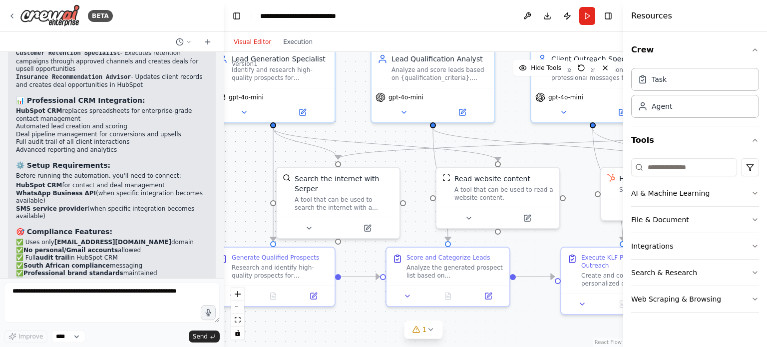
drag, startPoint x: 317, startPoint y: 220, endPoint x: 268, endPoint y: 149, distance: 86.7
click at [268, 149] on div ".deletable-edge-delete-btn { width: 20px; height: 20px; border: 0px solid #ffff…" at bounding box center [423, 199] width 399 height 295
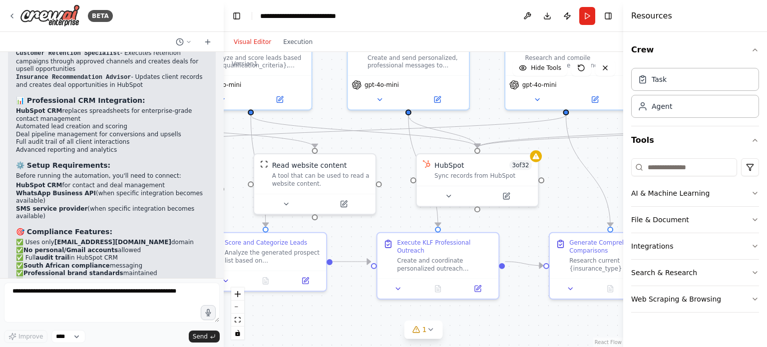
drag, startPoint x: 550, startPoint y: 279, endPoint x: 363, endPoint y: 277, distance: 186.2
click at [358, 281] on div ".deletable-edge-delete-btn { width: 20px; height: 20px; border: 0px solid #ffff…" at bounding box center [423, 199] width 399 height 295
click at [450, 200] on div at bounding box center [477, 193] width 121 height 20
click at [452, 194] on icon at bounding box center [449, 193] width 8 height 8
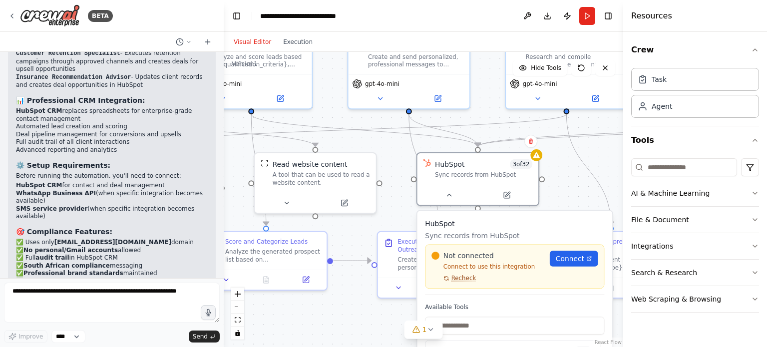
click at [463, 279] on span "Recheck" at bounding box center [463, 279] width 25 height 8
click at [569, 257] on span "Connect" at bounding box center [569, 259] width 28 height 10
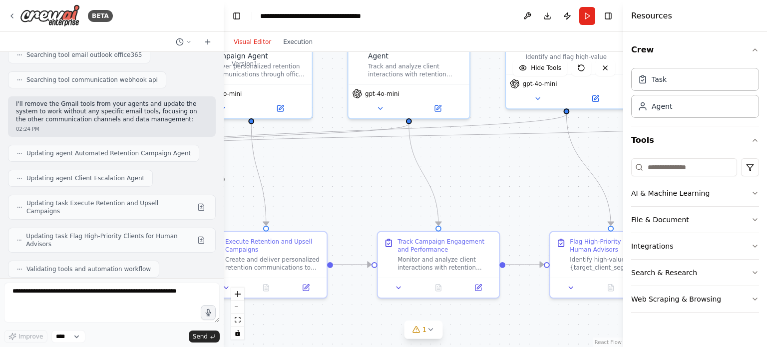
scroll to position [5555, 0]
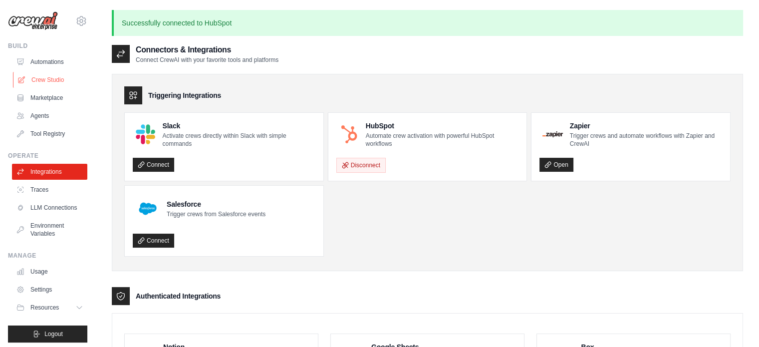
click at [47, 82] on link "Crew Studio" at bounding box center [50, 80] width 75 height 16
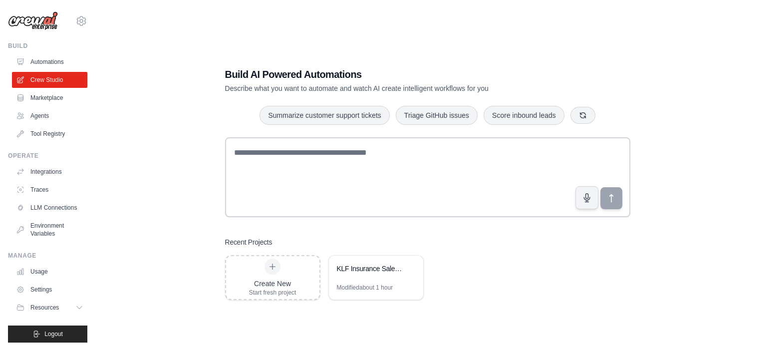
click at [363, 278] on div "KLF Insurance Sales Automation" at bounding box center [376, 270] width 94 height 28
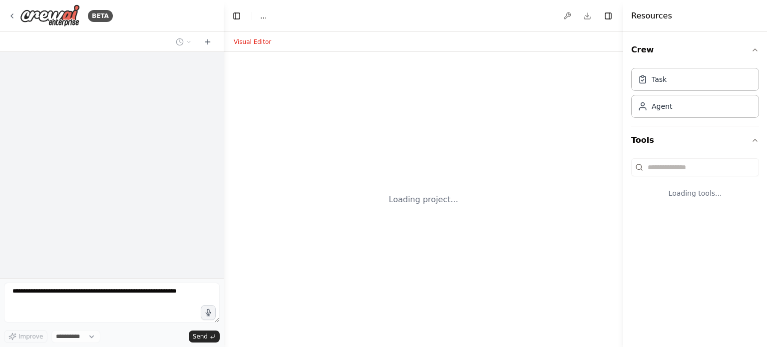
select select "****"
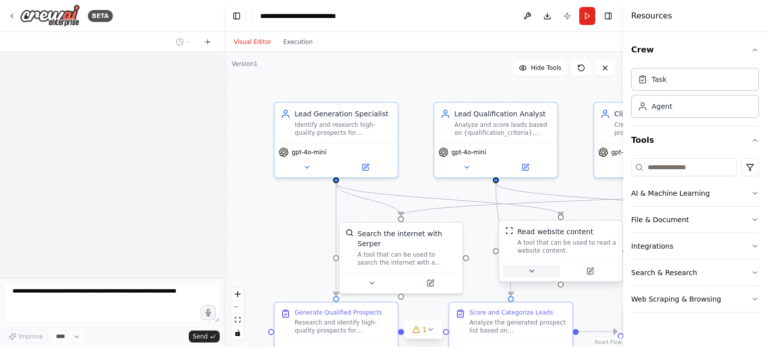
drag, startPoint x: 487, startPoint y: 280, endPoint x: 396, endPoint y: 246, distance: 97.4
click at [325, 250] on div ".deletable-edge-delete-btn { width: 20px; height: 20px; border: 0px solid #ffff…" at bounding box center [423, 199] width 399 height 295
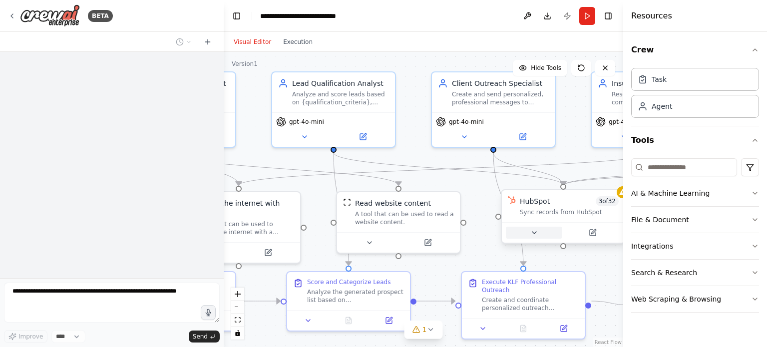
click at [540, 236] on button at bounding box center [534, 233] width 56 height 12
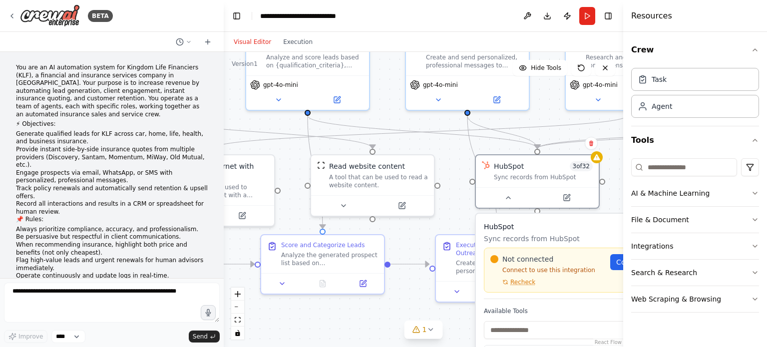
drag, startPoint x: 479, startPoint y: 248, endPoint x: 445, endPoint y: 220, distance: 43.6
click at [445, 220] on div ".deletable-edge-delete-btn { width: 20px; height: 20px; border: 0px solid #ffff…" at bounding box center [423, 199] width 399 height 295
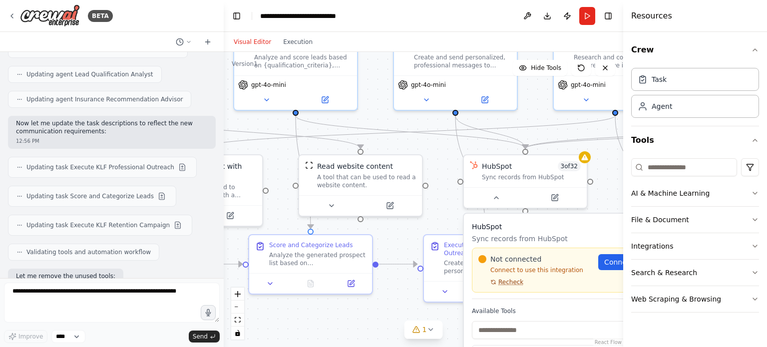
click at [504, 285] on div "Not connected Connect to use this integration Recheck Connect" at bounding box center [563, 270] width 182 height 45
click at [509, 278] on span "Recheck" at bounding box center [509, 276] width 26 height 13
click at [509, 278] on span "Recheck" at bounding box center [510, 279] width 26 height 10
click at [509, 278] on span "Recheck" at bounding box center [509, 276] width 26 height 13
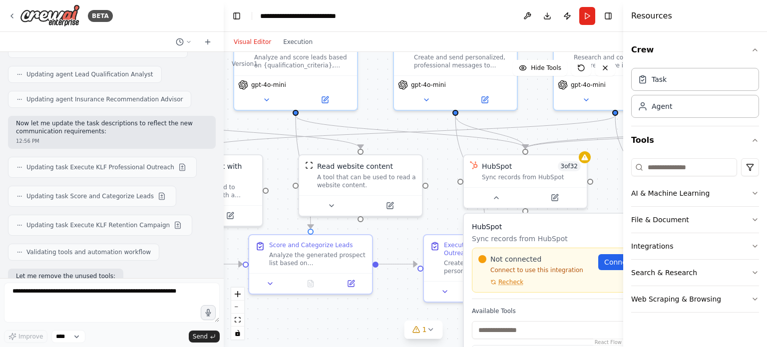
click at [509, 278] on span "Recheck" at bounding box center [508, 270] width 26 height 17
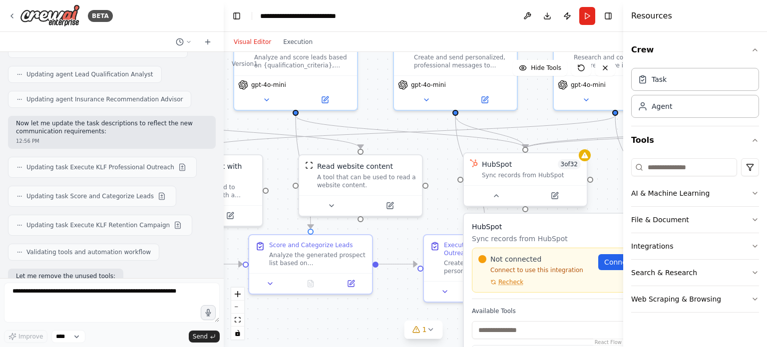
scroll to position [2914, 0]
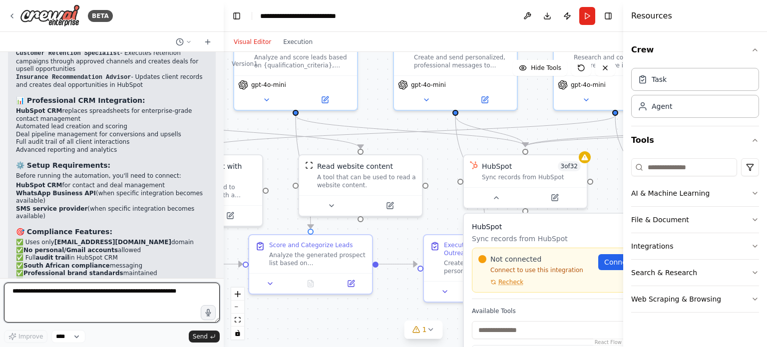
click at [137, 292] on textarea at bounding box center [112, 302] width 216 height 40
type textarea "**********"
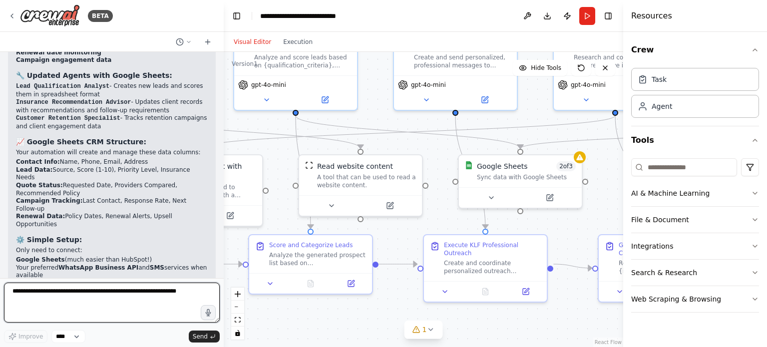
scroll to position [3852, 0]
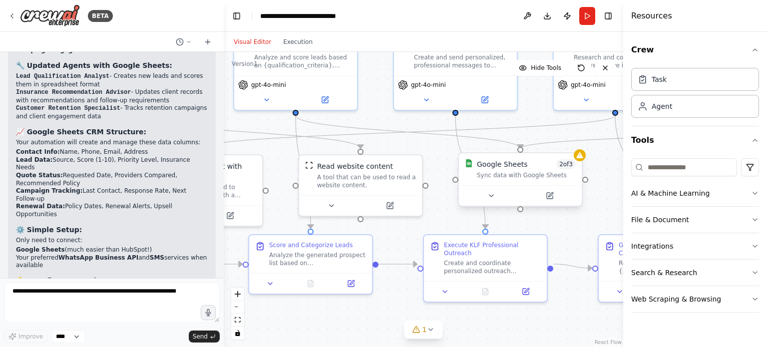
click at [494, 204] on div at bounding box center [520, 195] width 123 height 20
click at [488, 200] on button at bounding box center [491, 196] width 56 height 12
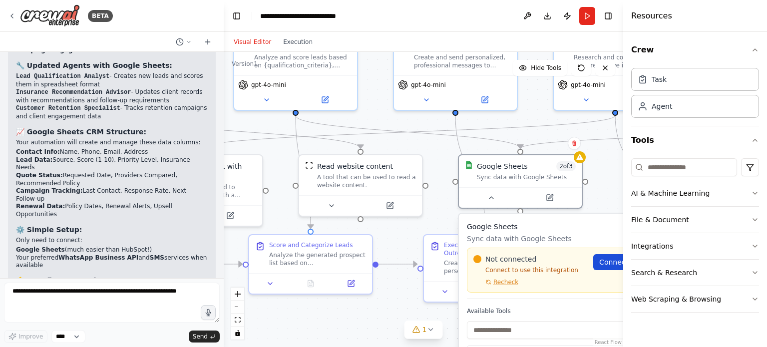
click at [605, 265] on link "Connect" at bounding box center [617, 262] width 49 height 16
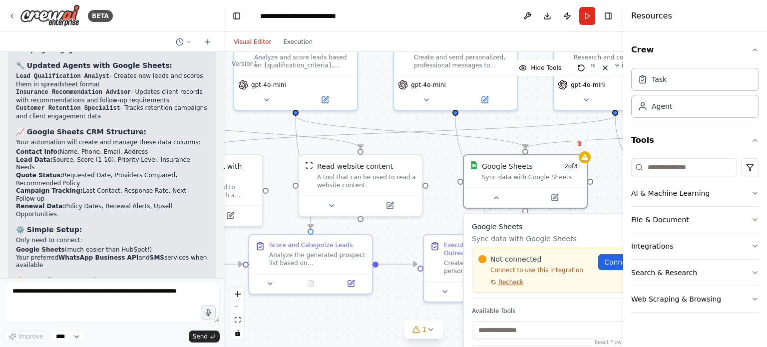
click at [511, 284] on span "Recheck" at bounding box center [510, 282] width 25 height 8
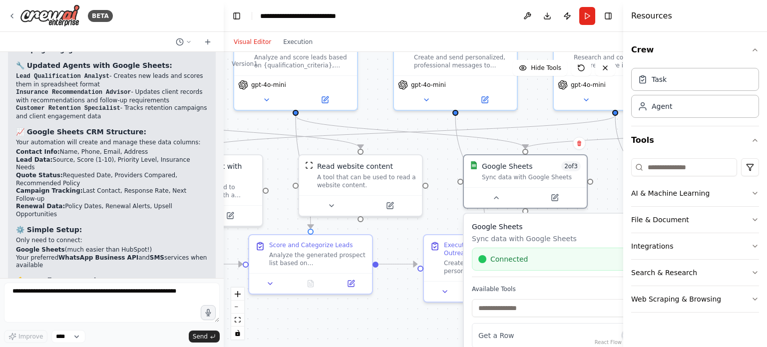
click at [448, 316] on div ".deletable-edge-delete-btn { width: 20px; height: 20px; border: 0px solid #ffff…" at bounding box center [423, 199] width 399 height 295
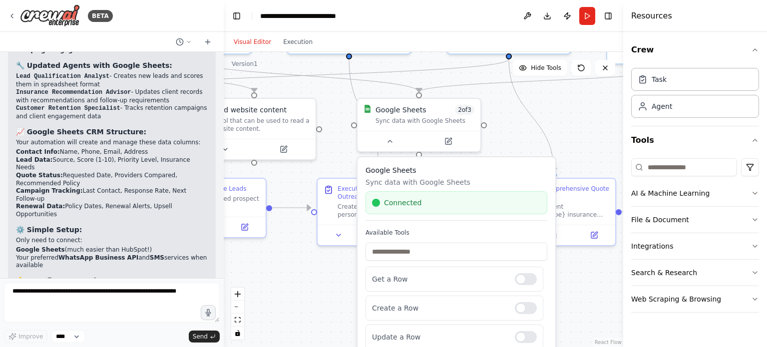
drag, startPoint x: 447, startPoint y: 317, endPoint x: 340, endPoint y: 261, distance: 120.1
click at [340, 261] on div ".deletable-edge-delete-btn { width: 20px; height: 20px; border: 0px solid #ffff…" at bounding box center [423, 199] width 399 height 295
click at [395, 141] on button at bounding box center [389, 140] width 56 height 12
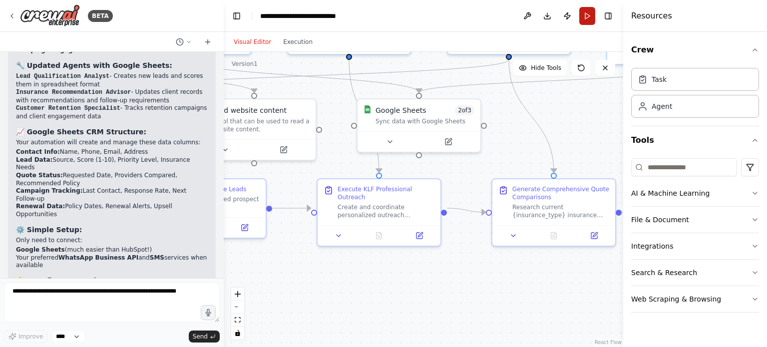
click at [589, 9] on button "Run" at bounding box center [587, 16] width 16 height 18
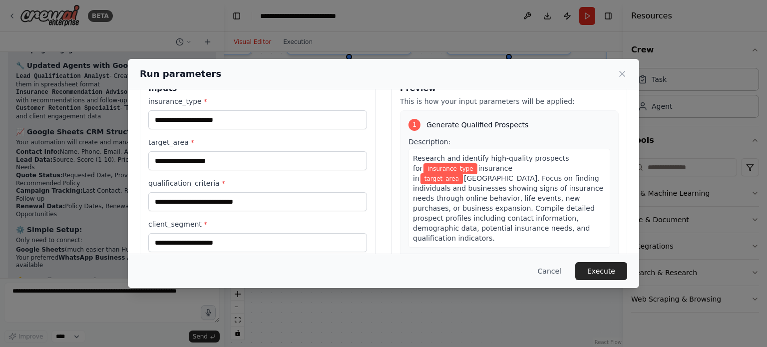
scroll to position [26, 0]
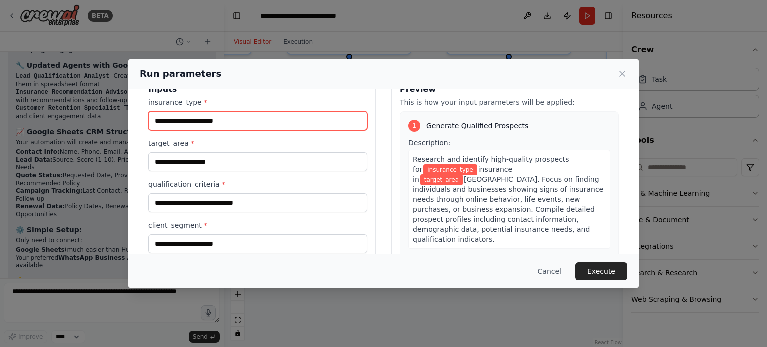
click at [221, 123] on input "insurance_type *" at bounding box center [257, 120] width 219 height 19
paste input "**********"
type input "**********"
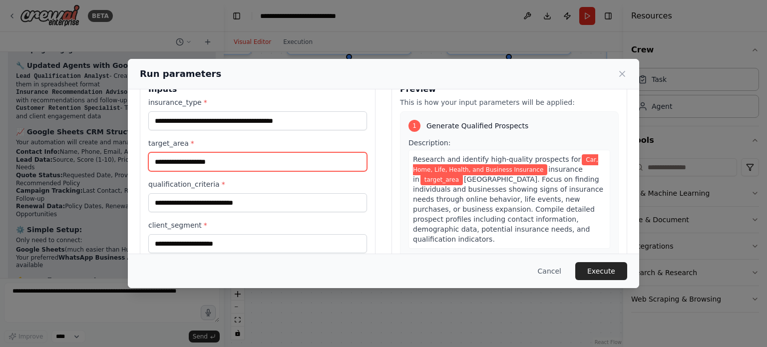
click at [246, 160] on input "target_area *" at bounding box center [257, 161] width 219 height 19
paste input "**********"
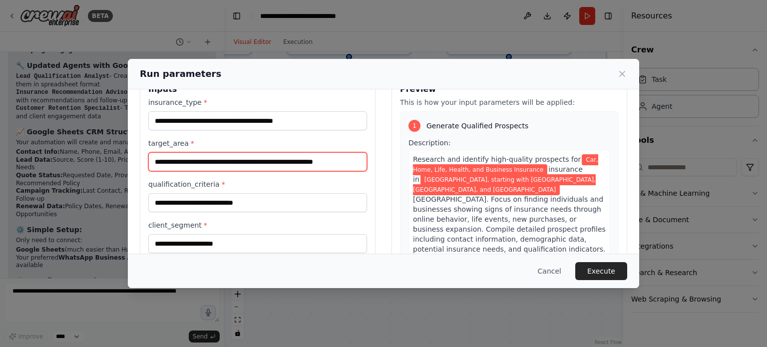
type input "**********"
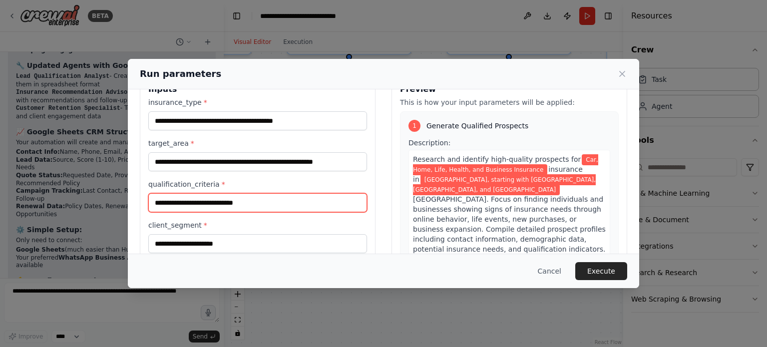
click at [270, 205] on input "qualification_criteria *" at bounding box center [257, 202] width 219 height 19
paste input "**********"
type input "**********"
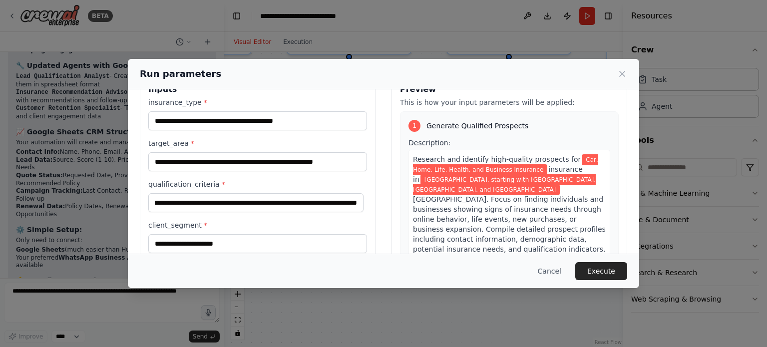
scroll to position [0, 0]
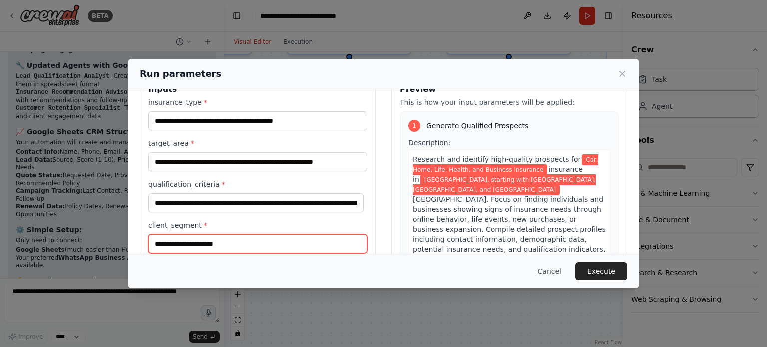
click at [268, 236] on input "client_segment *" at bounding box center [257, 243] width 219 height 19
paste input "**********"
type input "**********"
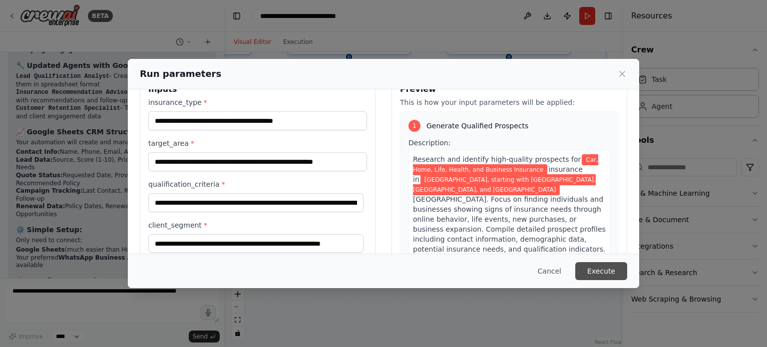
click at [595, 276] on button "Execute" at bounding box center [601, 271] width 52 height 18
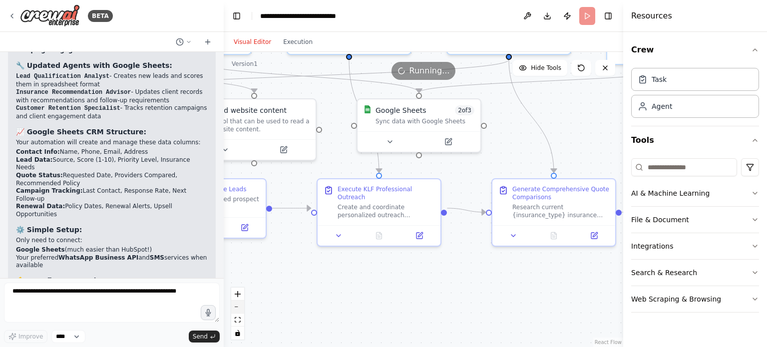
click at [242, 306] on button "zoom out" at bounding box center [237, 306] width 13 height 13
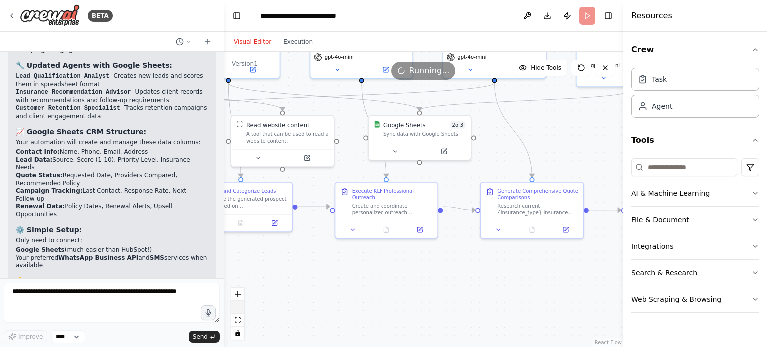
click at [242, 306] on button "zoom out" at bounding box center [237, 306] width 13 height 13
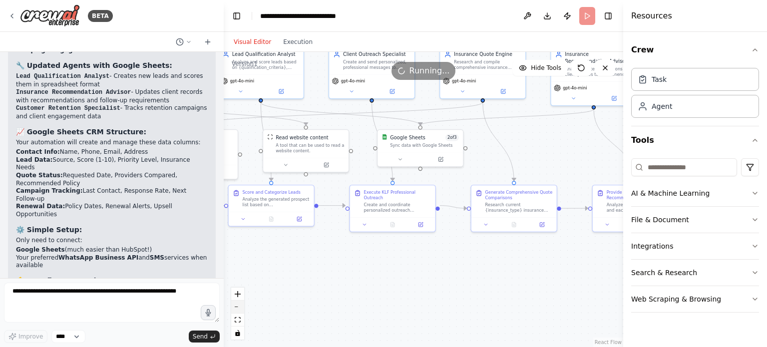
click at [242, 306] on button "zoom out" at bounding box center [237, 306] width 13 height 13
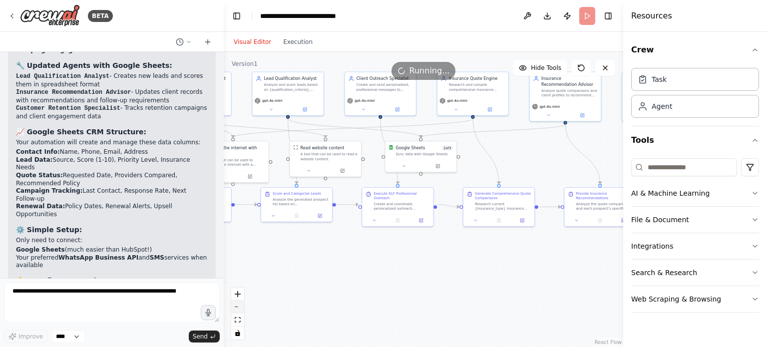
click at [242, 306] on button "zoom out" at bounding box center [237, 306] width 13 height 13
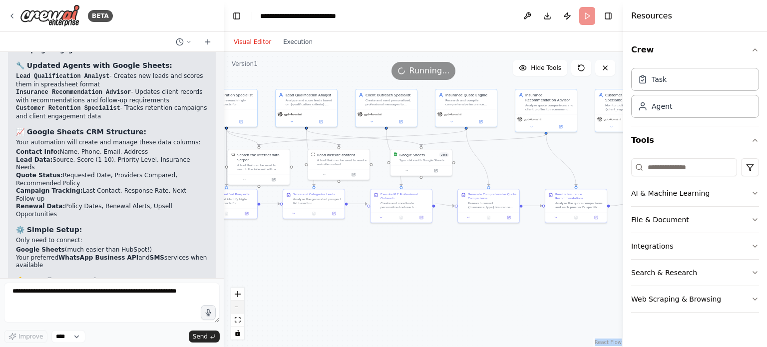
click at [242, 306] on div "React Flow controls" at bounding box center [237, 313] width 13 height 52
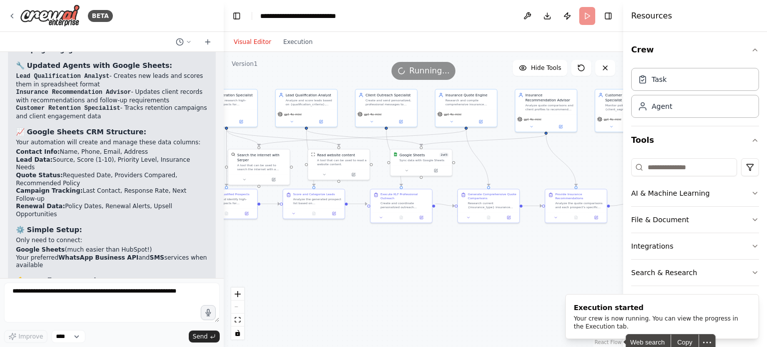
click at [236, 306] on div "React Flow controls" at bounding box center [237, 313] width 13 height 52
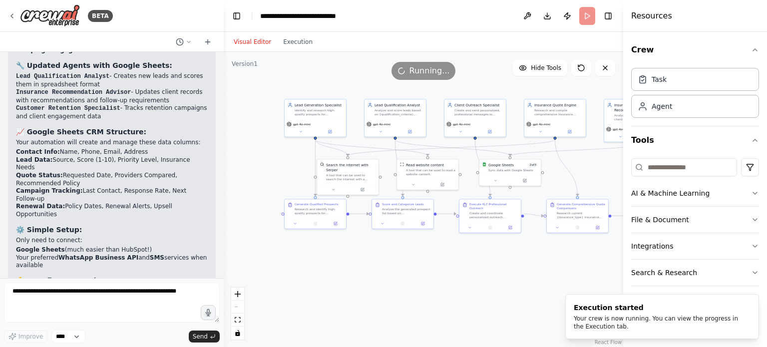
drag, startPoint x: 305, startPoint y: 273, endPoint x: 345, endPoint y: 293, distance: 44.9
click at [345, 293] on div ".deletable-edge-delete-btn { width: 20px; height: 20px; border: 0px solid #ffff…" at bounding box center [423, 199] width 399 height 295
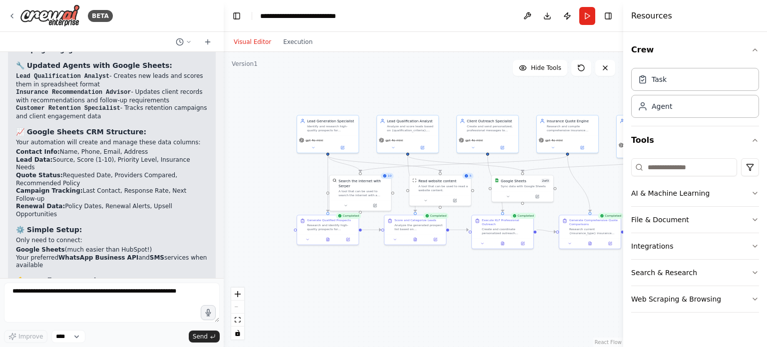
drag, startPoint x: 389, startPoint y: 281, endPoint x: 450, endPoint y: 287, distance: 61.6
click at [450, 287] on div ".deletable-edge-delete-btn { width: 20px; height: 20px; border: 0px solid #ffff…" at bounding box center [423, 199] width 399 height 295
click at [289, 47] on button "Execution" at bounding box center [297, 42] width 41 height 12
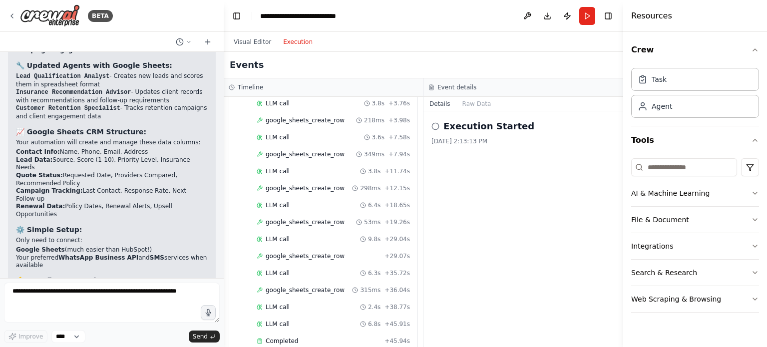
scroll to position [1189, 0]
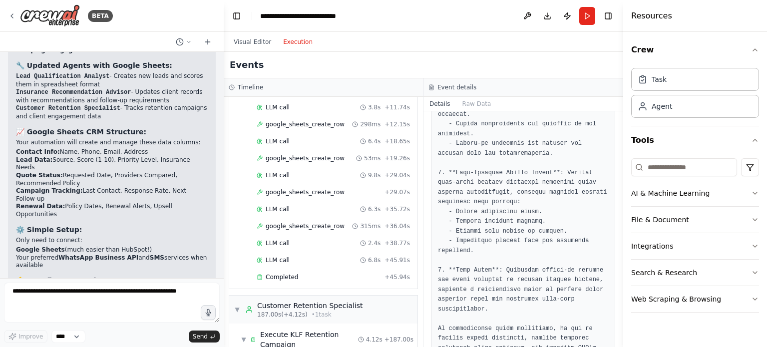
scroll to position [405, 0]
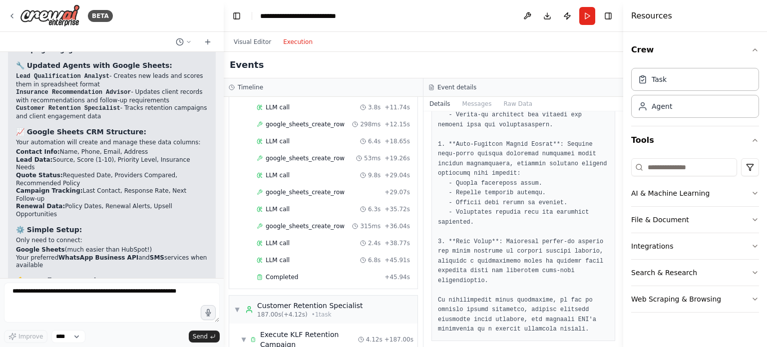
scroll to position [455, 0]
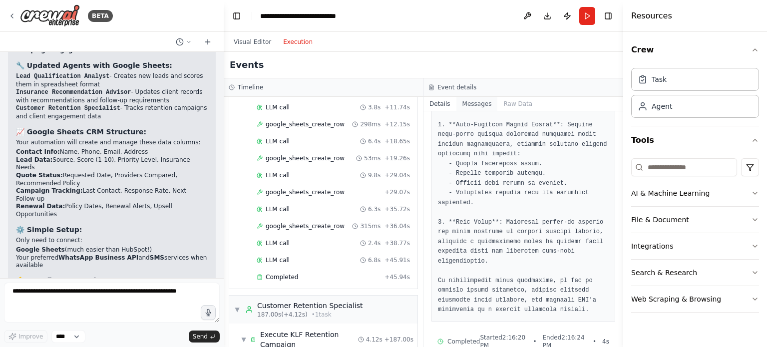
click at [479, 101] on button "Messages" at bounding box center [476, 104] width 41 height 14
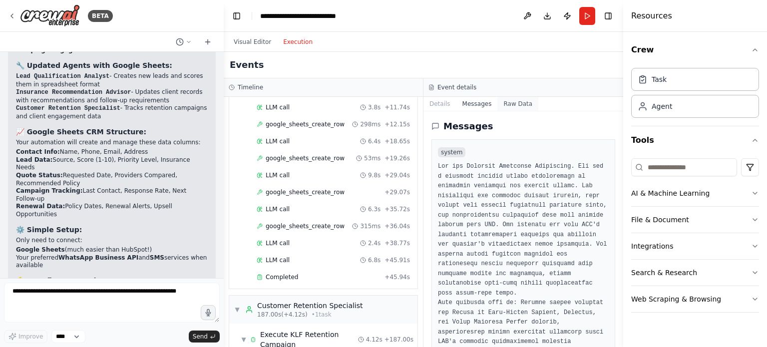
click at [498, 105] on button "Raw Data" at bounding box center [517, 104] width 41 height 14
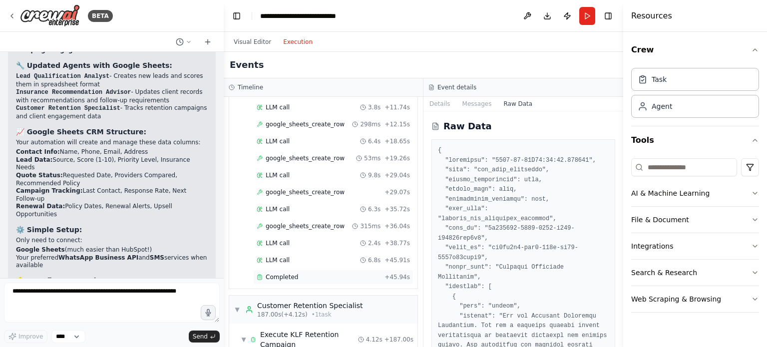
click at [343, 273] on div "Completed" at bounding box center [319, 277] width 124 height 8
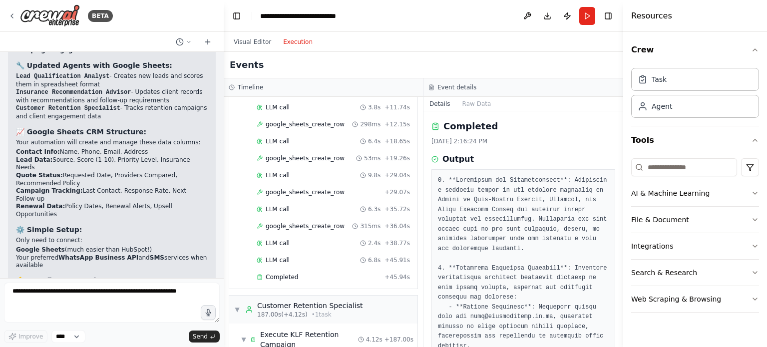
drag, startPoint x: 621, startPoint y: 155, endPoint x: 612, endPoint y: 229, distance: 74.4
click at [612, 229] on div "BETA You are an AI automation system for Kingdom Life Financiers (KLF), a finan…" at bounding box center [383, 173] width 767 height 347
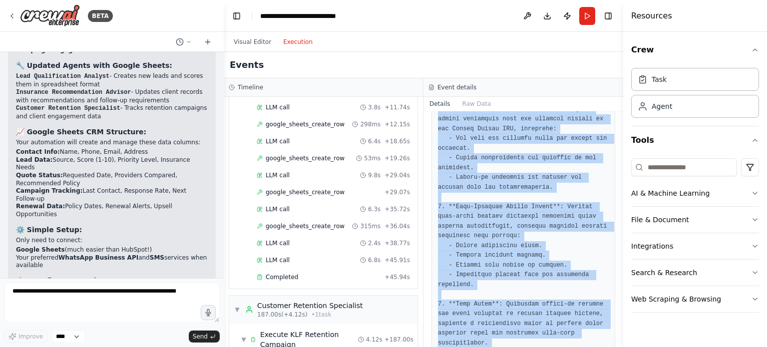
scroll to position [405, 0]
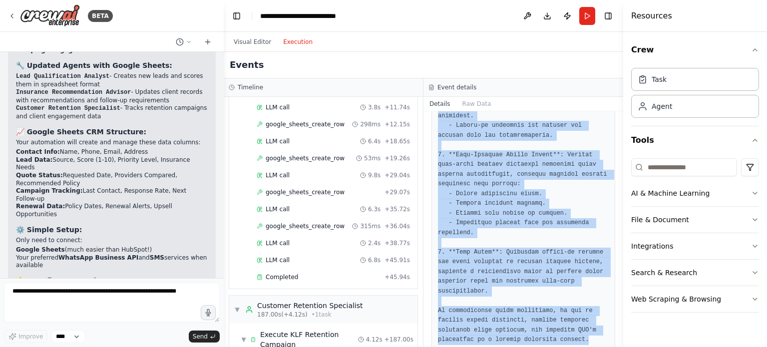
drag, startPoint x: 437, startPoint y: 145, endPoint x: 579, endPoint y: 325, distance: 229.2
click at [579, 325] on div at bounding box center [523, 57] width 184 height 587
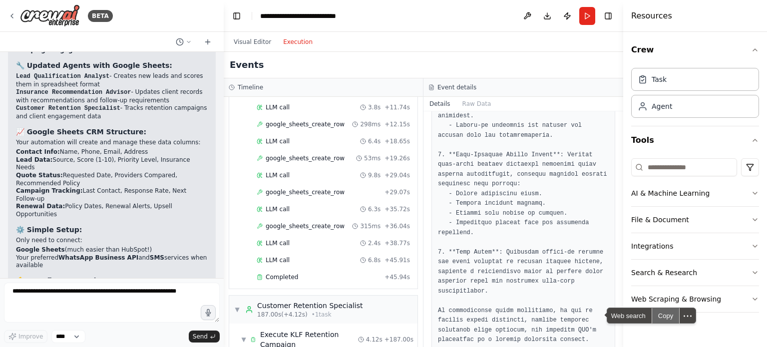
click at [665, 313] on div "Copy" at bounding box center [665, 315] width 27 height 15
click at [352, 273] on div "Completed" at bounding box center [319, 277] width 124 height 8
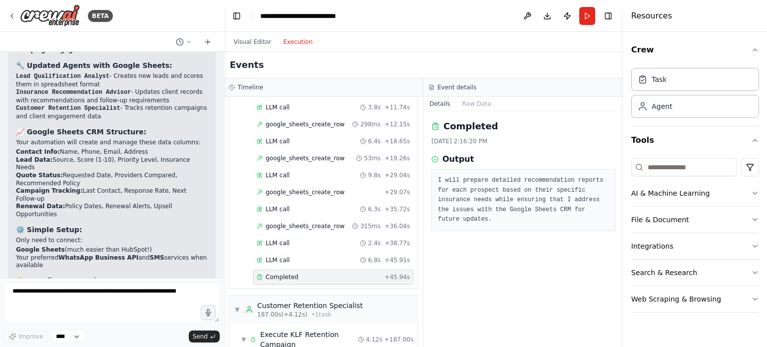
scroll to position [0, 0]
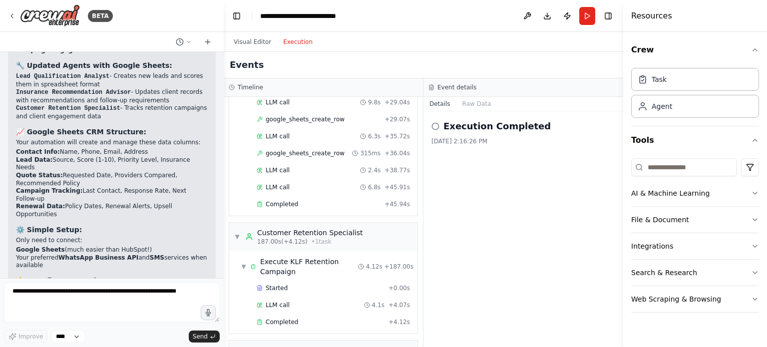
drag, startPoint x: 296, startPoint y: 169, endPoint x: 524, endPoint y: 184, distance: 228.6
click at [524, 184] on div "Execution Started 8/22/2025, 2:13:13 PM" at bounding box center [523, 229] width 200 height 236
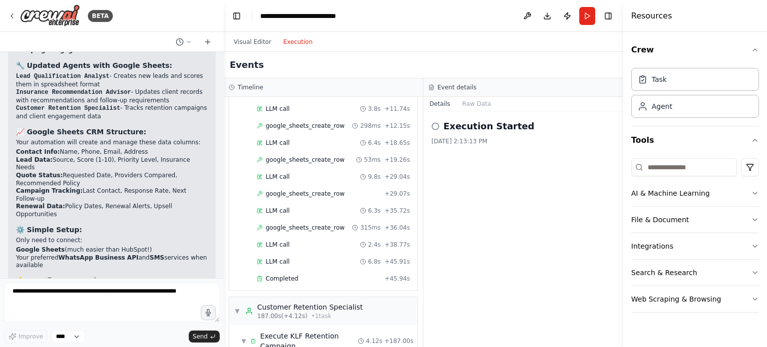
scroll to position [1198, 0]
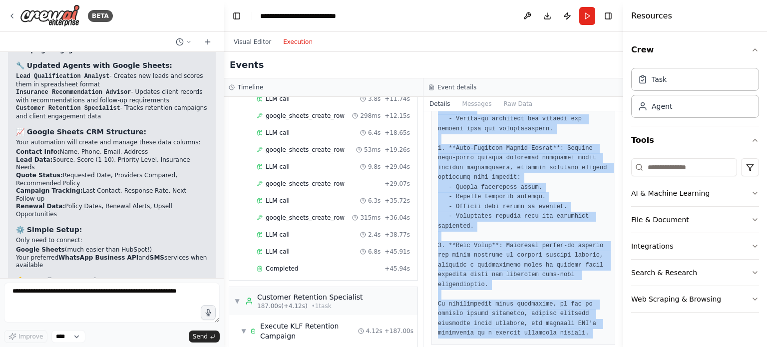
scroll to position [455, 0]
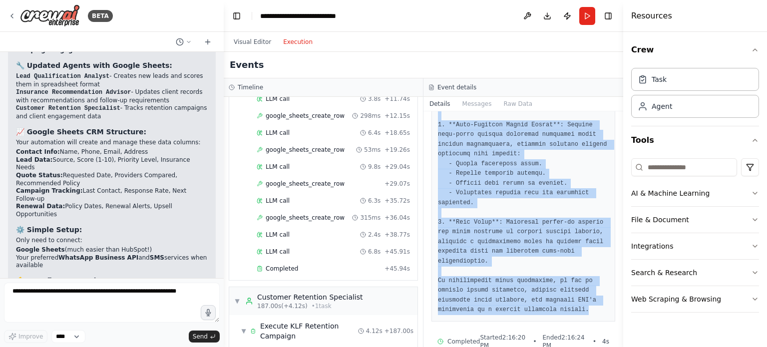
drag, startPoint x: 433, startPoint y: 181, endPoint x: 579, endPoint y: 295, distance: 186.0
click at [579, 295] on div at bounding box center [523, 18] width 184 height 607
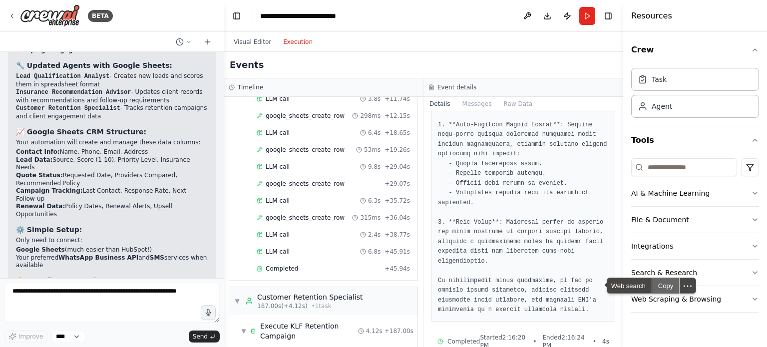
click at [670, 284] on div "Copy" at bounding box center [665, 285] width 27 height 15
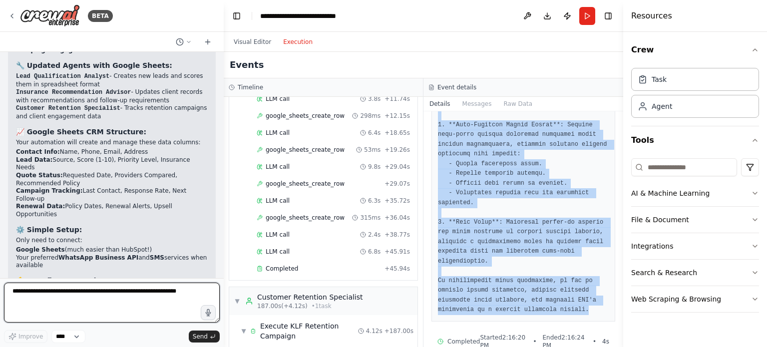
click at [96, 296] on textarea at bounding box center [112, 302] width 216 height 40
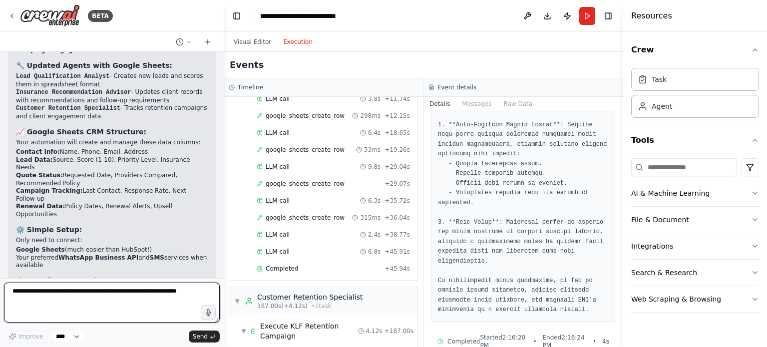
paste textarea "**********"
type textarea "**********"
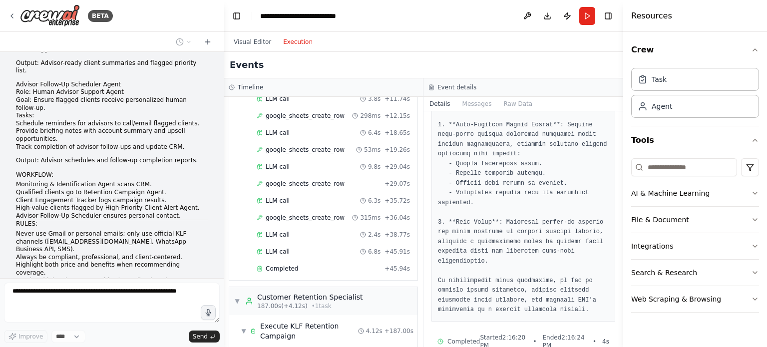
scroll to position [4716, 0]
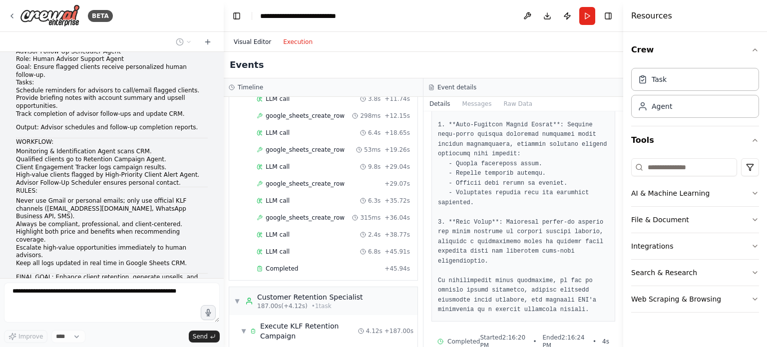
click at [261, 38] on button "Visual Editor" at bounding box center [252, 42] width 49 height 12
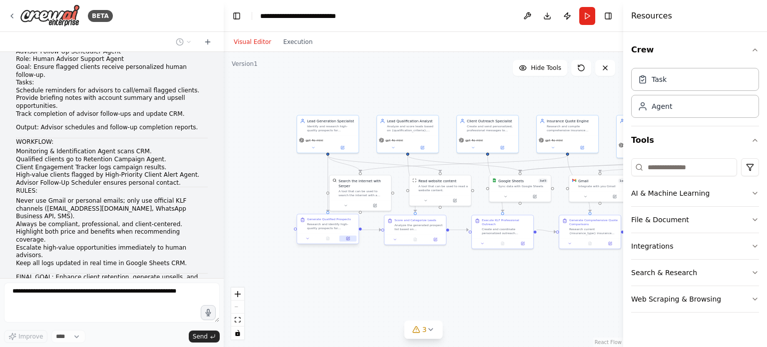
scroll to position [4749, 0]
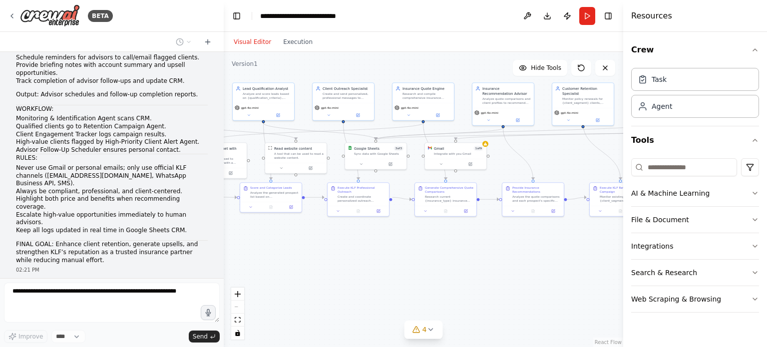
drag, startPoint x: 468, startPoint y: 312, endPoint x: 324, endPoint y: 281, distance: 147.1
click at [324, 281] on div ".deletable-edge-delete-btn { width: 20px; height: 20px; border: 0px solid #ffff…" at bounding box center [423, 199] width 399 height 295
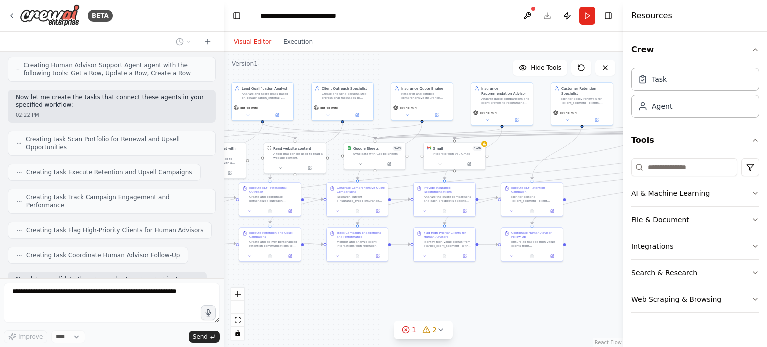
scroll to position [5202, 0]
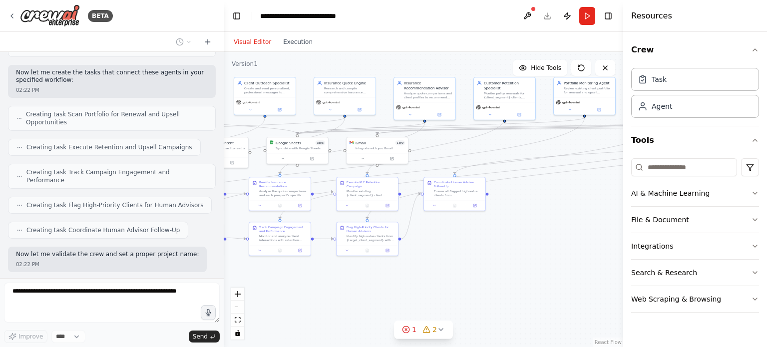
drag, startPoint x: 328, startPoint y: 290, endPoint x: 278, endPoint y: 289, distance: 49.4
click at [278, 289] on div ".deletable-edge-delete-btn { width: 20px; height: 20px; border: 0px solid #ffff…" at bounding box center [423, 199] width 399 height 295
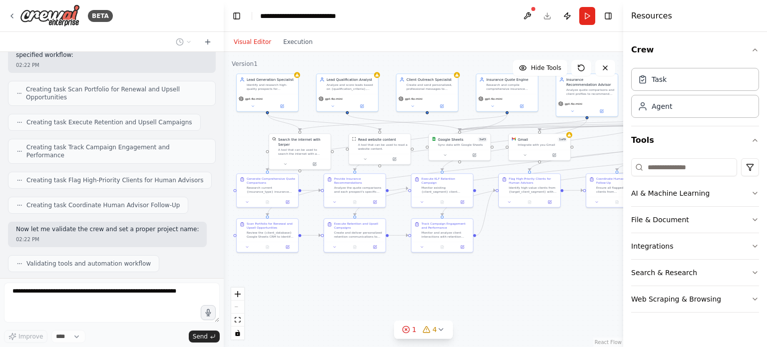
drag, startPoint x: 307, startPoint y: 293, endPoint x: 519, endPoint y: 291, distance: 211.6
click at [519, 291] on div ".deletable-edge-delete-btn { width: 20px; height: 20px; border: 0px solid #ffff…" at bounding box center [423, 199] width 399 height 295
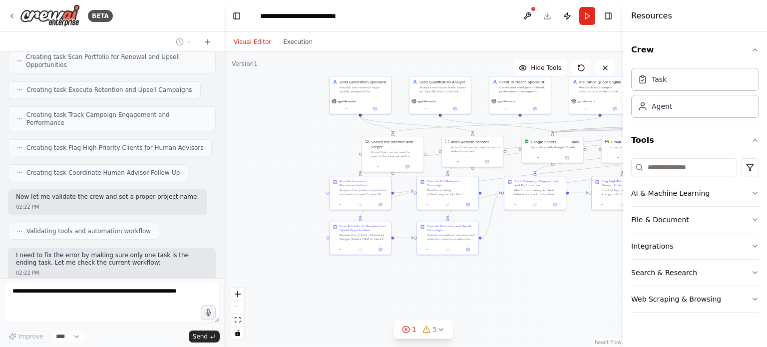
drag, startPoint x: 331, startPoint y: 295, endPoint x: 424, endPoint y: 297, distance: 92.4
click at [424, 297] on div ".deletable-edge-delete-btn { width: 20px; height: 20px; border: 0px solid #ffff…" at bounding box center [423, 199] width 399 height 295
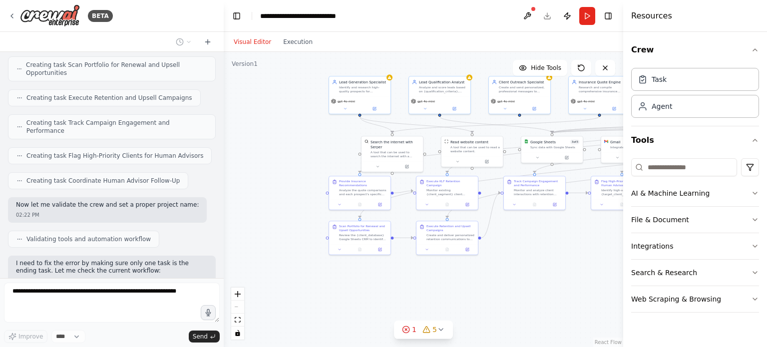
scroll to position [5276, 0]
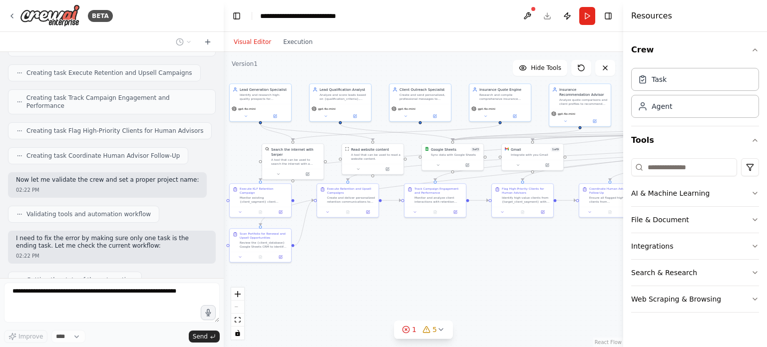
drag, startPoint x: 589, startPoint y: 273, endPoint x: 490, endPoint y: 279, distance: 99.6
click at [490, 279] on div ".deletable-edge-delete-btn { width: 20px; height: 20px; border: 0px solid #ffff…" at bounding box center [423, 199] width 399 height 295
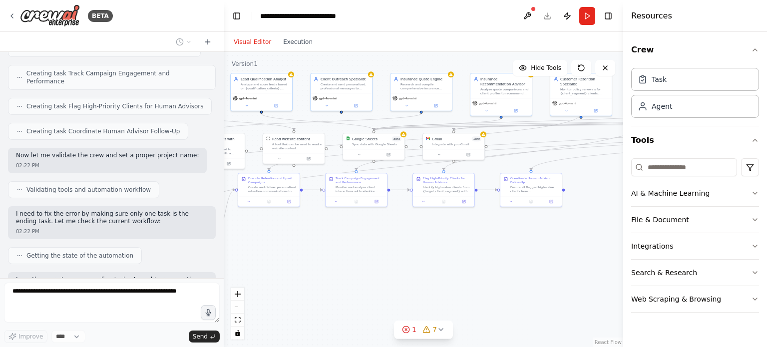
drag, startPoint x: 555, startPoint y: 265, endPoint x: 476, endPoint y: 254, distance: 80.0
click at [476, 255] on div ".deletable-edge-delete-btn { width: 20px; height: 20px; border: 0px solid #ffff…" at bounding box center [423, 199] width 399 height 295
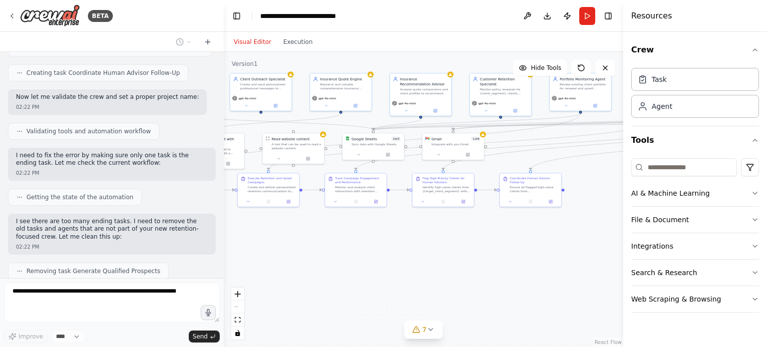
scroll to position [5384, 0]
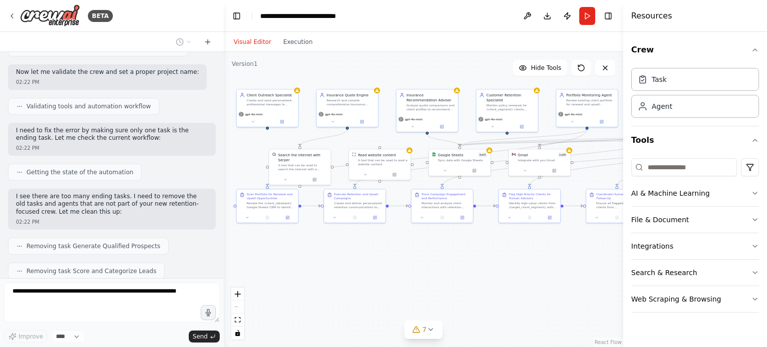
drag, startPoint x: 419, startPoint y: 269, endPoint x: 506, endPoint y: 284, distance: 87.7
click at [506, 284] on div ".deletable-edge-delete-btn { width: 20px; height: 20px; border: 0px solid #ffff…" at bounding box center [423, 199] width 399 height 295
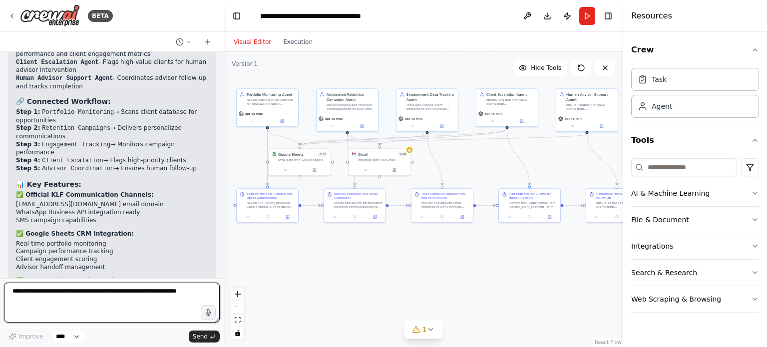
scroll to position [6183, 0]
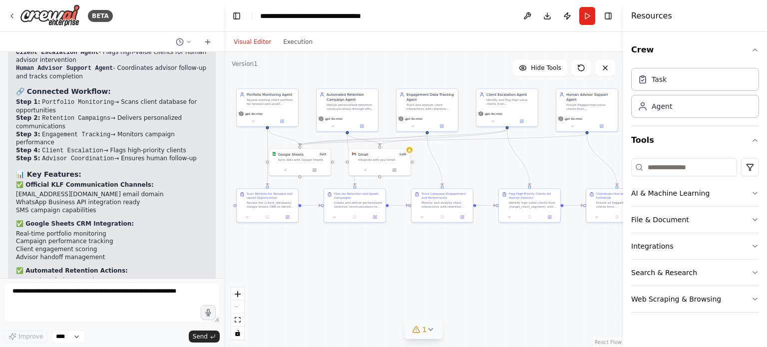
click at [432, 330] on icon at bounding box center [430, 329] width 8 height 8
click at [454, 255] on div ".deletable-edge-delete-btn { width: 20px; height: 20px; border: 0px solid #ffff…" at bounding box center [423, 199] width 399 height 295
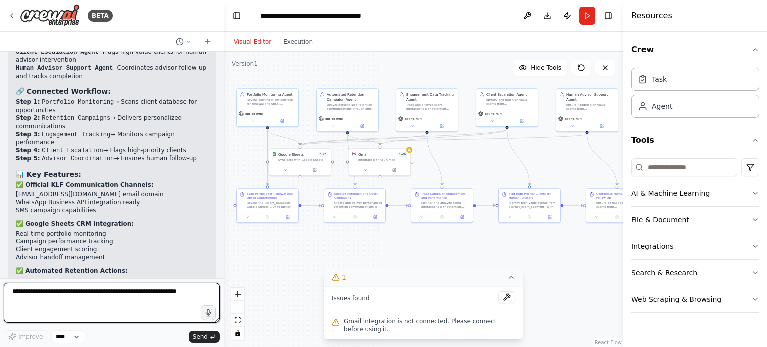
click at [180, 294] on textarea at bounding box center [112, 302] width 216 height 40
click at [121, 291] on textarea at bounding box center [112, 302] width 216 height 40
type textarea "**********"
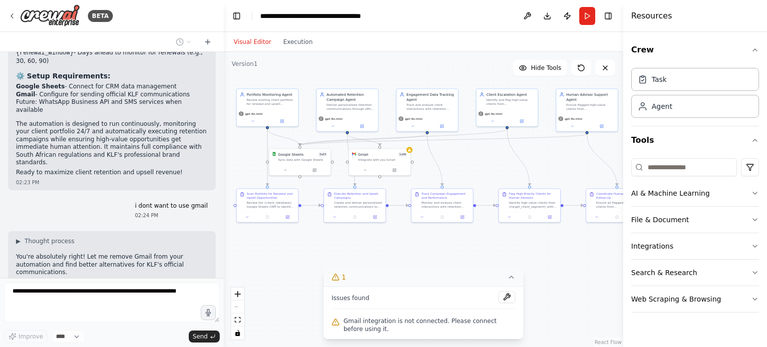
scroll to position [6556, 0]
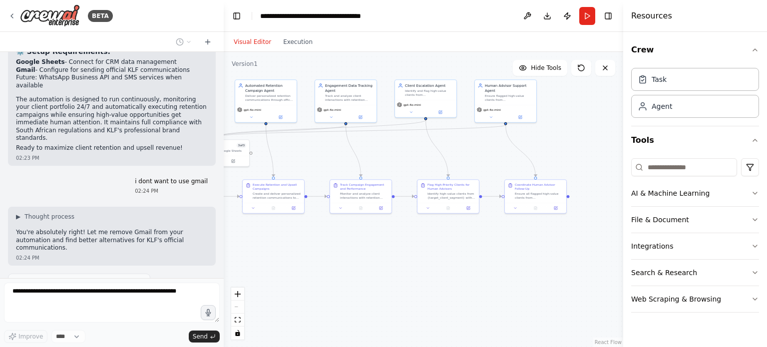
drag, startPoint x: 319, startPoint y: 281, endPoint x: 232, endPoint y: 271, distance: 88.4
click at [232, 271] on div ".deletable-edge-delete-btn { width: 20px; height: 20px; border: 0px solid #ffff…" at bounding box center [423, 199] width 399 height 295
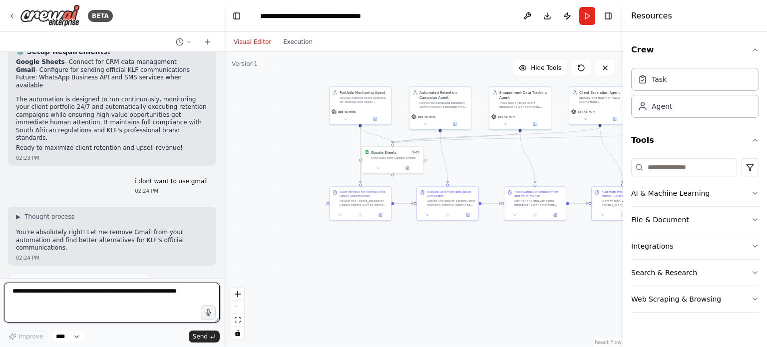
scroll to position [6564, 0]
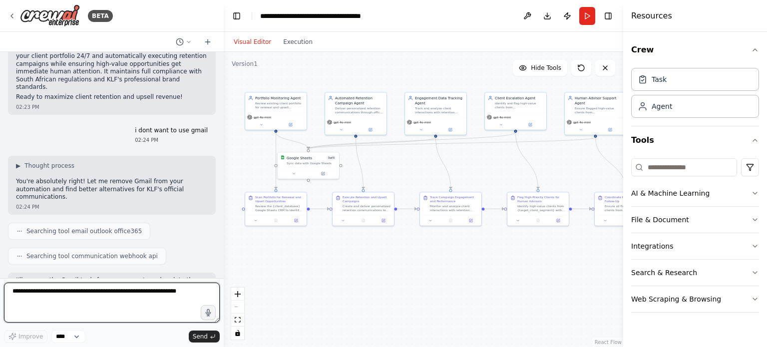
drag, startPoint x: 309, startPoint y: 274, endPoint x: 405, endPoint y: 286, distance: 97.1
click at [405, 286] on div ".deletable-edge-delete-btn { width: 20px; height: 20px; border: 0px solid #ffff…" at bounding box center [423, 199] width 399 height 295
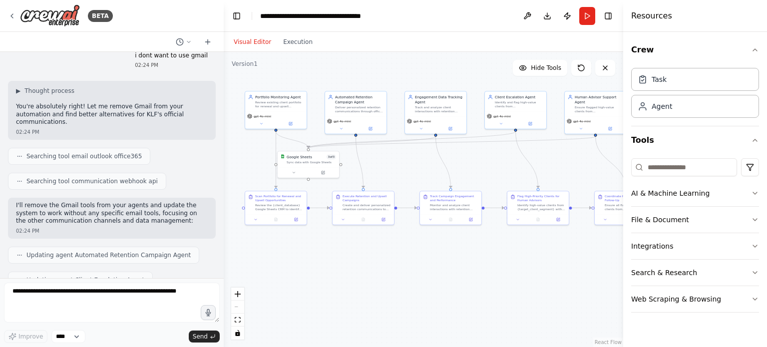
click at [405, 286] on div ".deletable-edge-delete-btn { width: 20px; height: 20px; border: 0px solid #ffff…" at bounding box center [423, 199] width 399 height 295
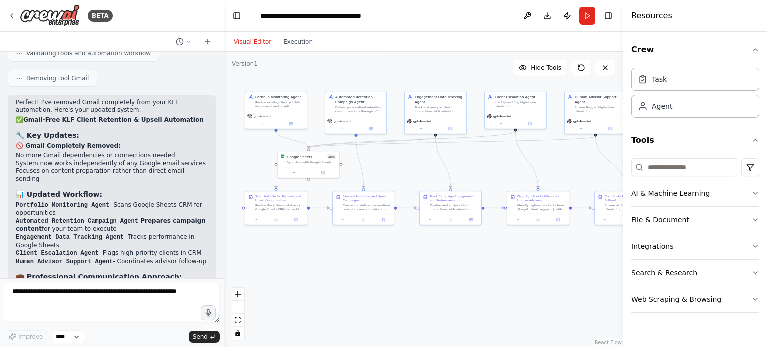
scroll to position [7007, 0]
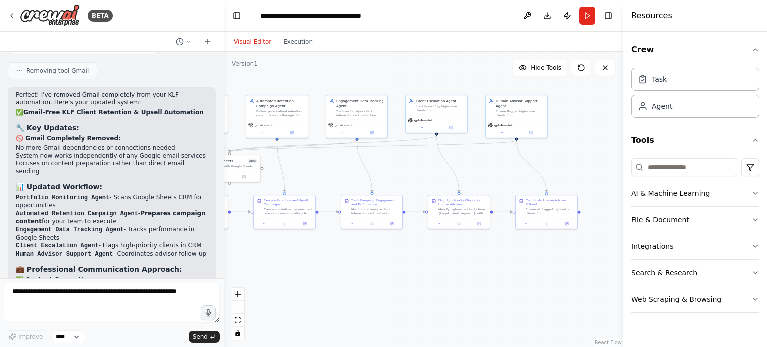
drag, startPoint x: 457, startPoint y: 281, endPoint x: 344, endPoint y: 291, distance: 113.3
click at [344, 291] on div ".deletable-edge-delete-btn { width: 20px; height: 20px; border: 0px solid #ffff…" at bounding box center [423, 199] width 399 height 295
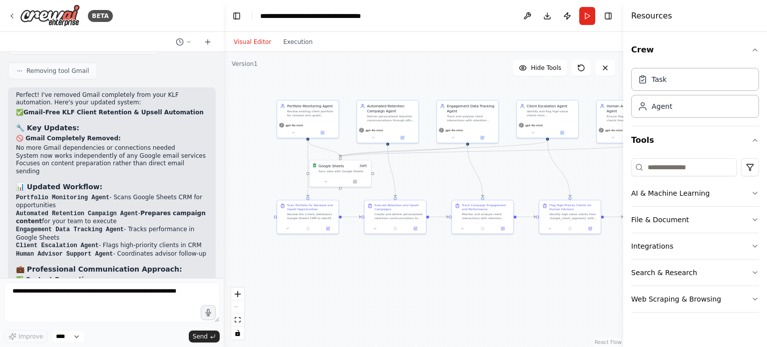
drag, startPoint x: 335, startPoint y: 290, endPoint x: 480, endPoint y: 288, distance: 144.7
click at [480, 288] on div ".deletable-edge-delete-btn { width: 20px; height: 20px; border: 0px solid #ffff…" at bounding box center [423, 199] width 399 height 295
click at [583, 12] on button "Run" at bounding box center [587, 16] width 16 height 18
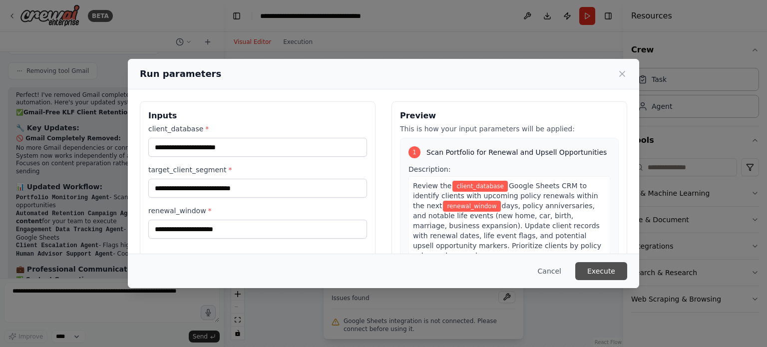
click at [598, 270] on button "Execute" at bounding box center [601, 271] width 52 height 18
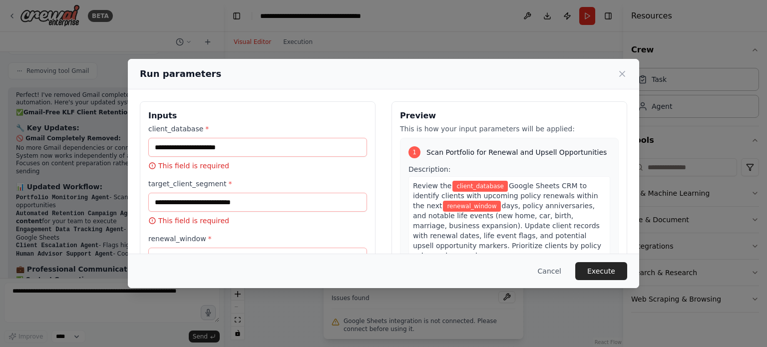
click at [238, 137] on div "client_database * This field is required" at bounding box center [257, 147] width 219 height 47
click at [256, 154] on input "client_database *" at bounding box center [257, 147] width 219 height 19
paste input "**********"
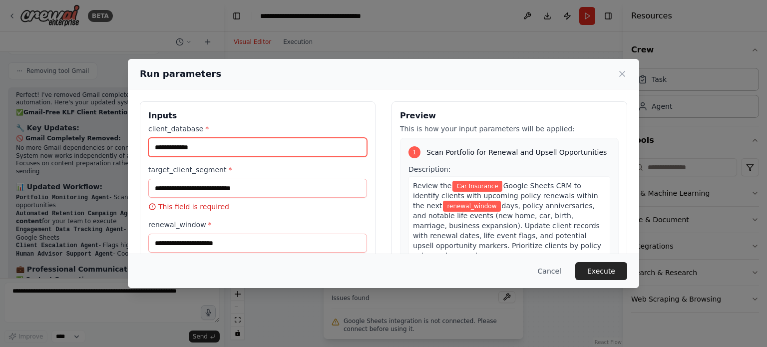
type input "**********"
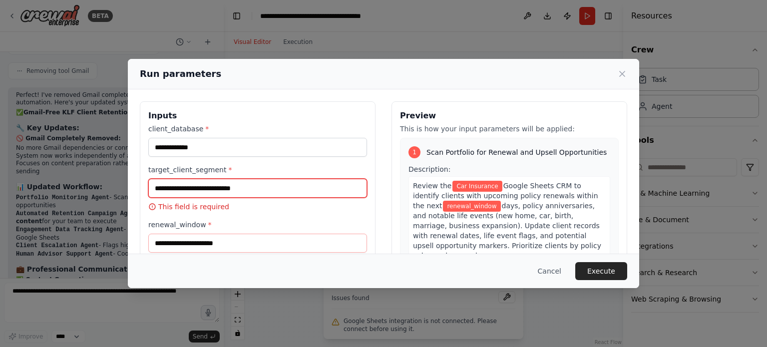
click at [229, 185] on input "target_client_segment *" at bounding box center [257, 188] width 219 height 19
paste input "**********"
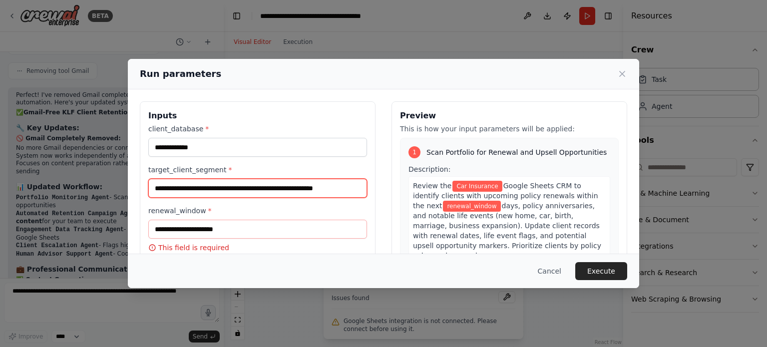
type input "**********"
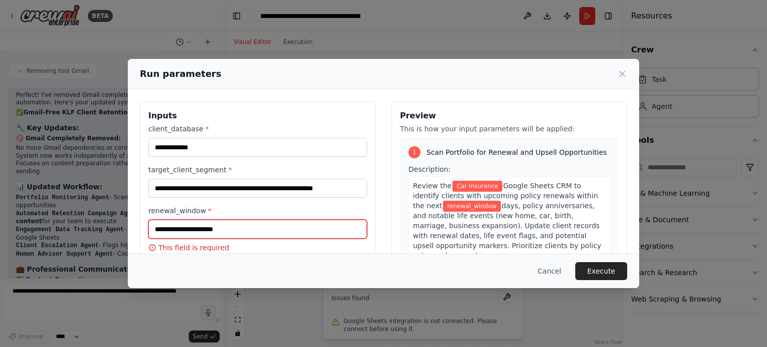
click at [256, 220] on input "renewal_window *" at bounding box center [257, 229] width 219 height 19
paste input "**********"
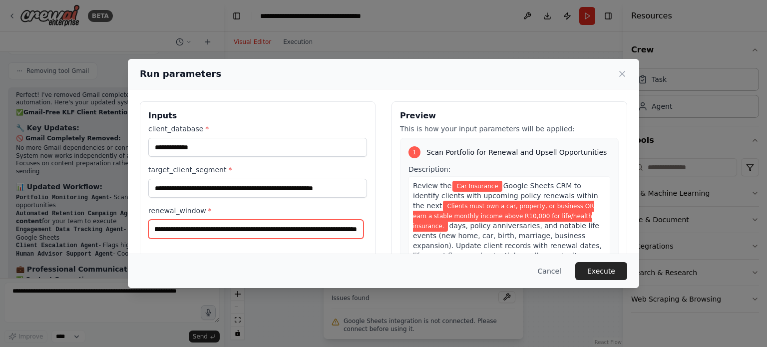
type input "**********"
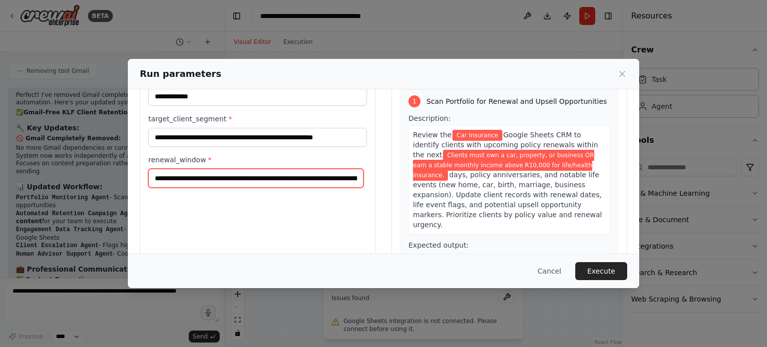
scroll to position [44, 0]
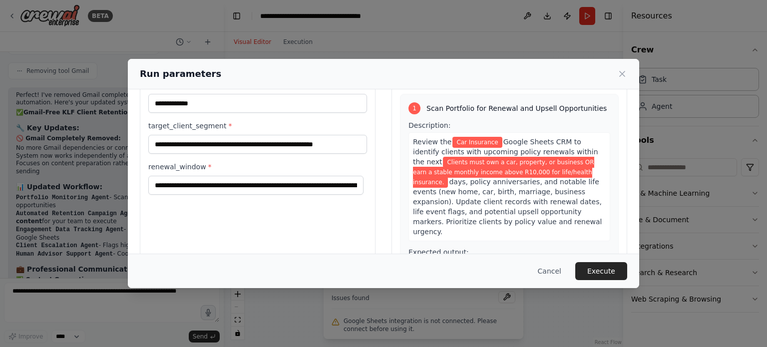
click at [266, 196] on div "**********" at bounding box center [258, 175] width 236 height 237
click at [607, 274] on button "Execute" at bounding box center [601, 271] width 52 height 18
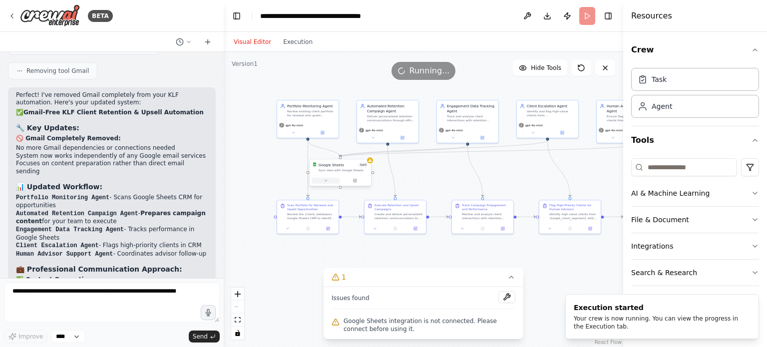
click at [321, 182] on button at bounding box center [325, 181] width 28 height 6
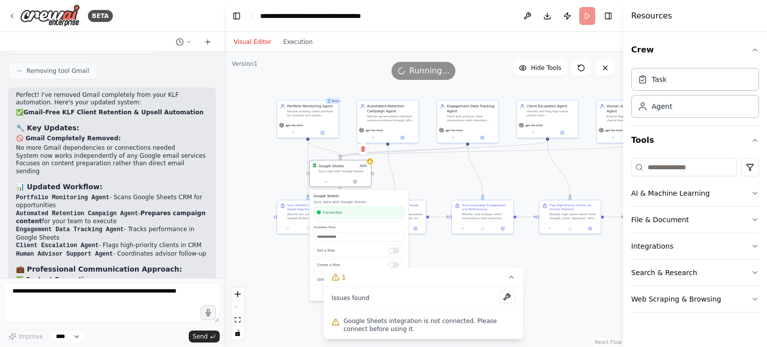
click at [435, 177] on div ".deletable-edge-delete-btn { width: 20px; height: 20px; border: 0px solid #ffff…" at bounding box center [423, 199] width 399 height 295
click at [325, 182] on icon at bounding box center [325, 181] width 4 height 4
click at [512, 275] on icon at bounding box center [511, 277] width 8 height 8
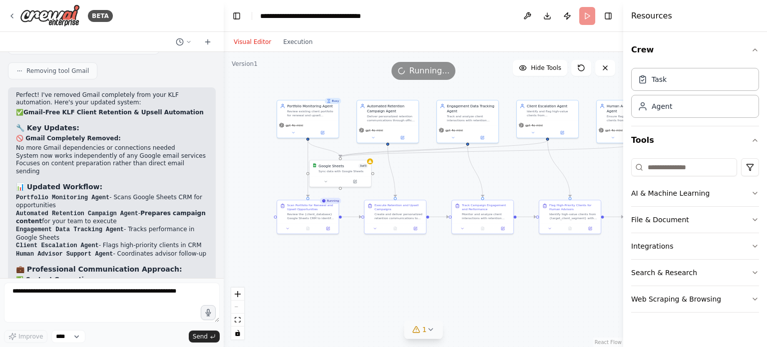
click at [432, 330] on icon at bounding box center [430, 329] width 8 height 8
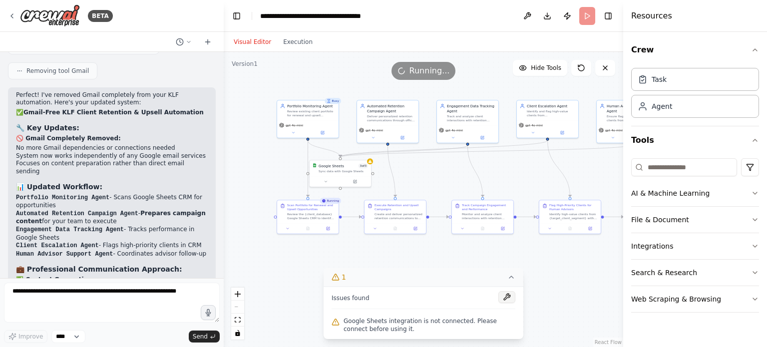
click at [501, 299] on button at bounding box center [506, 297] width 17 height 12
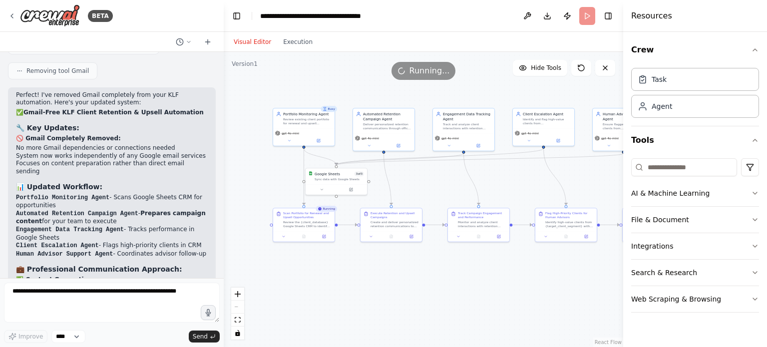
drag, startPoint x: 494, startPoint y: 289, endPoint x: 489, endPoint y: 295, distance: 8.2
click at [489, 295] on div ".deletable-edge-delete-btn { width: 20px; height: 20px; border: 0px solid #ffff…" at bounding box center [423, 199] width 399 height 295
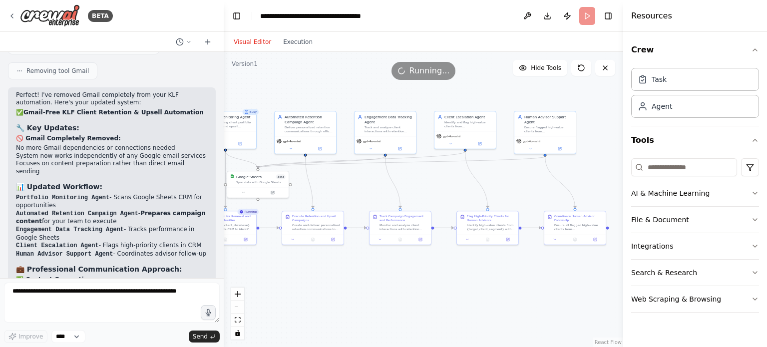
drag, startPoint x: 463, startPoint y: 284, endPoint x: 385, endPoint y: 288, distance: 77.5
click at [385, 288] on div ".deletable-edge-delete-btn { width: 20px; height: 20px; border: 0px solid #ffff…" at bounding box center [423, 199] width 399 height 295
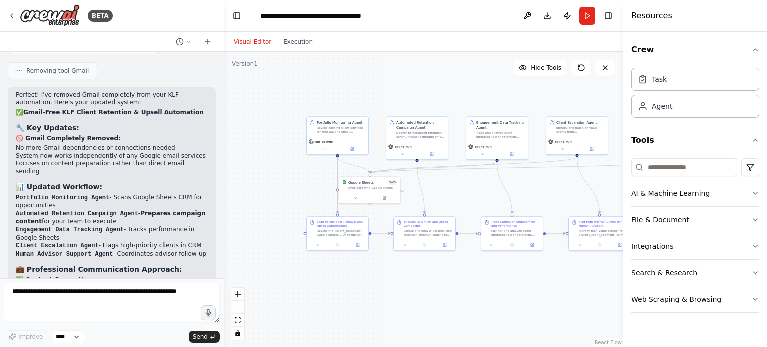
drag, startPoint x: 332, startPoint y: 284, endPoint x: 443, endPoint y: 291, distance: 111.0
click at [443, 291] on div ".deletable-edge-delete-btn { width: 20px; height: 20px; border: 0px solid #ffff…" at bounding box center [423, 199] width 399 height 295
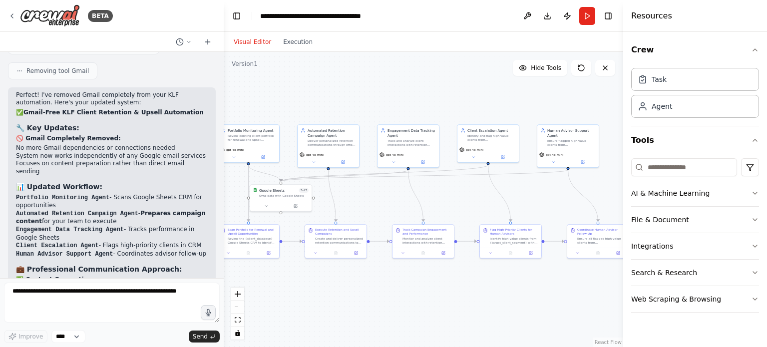
drag, startPoint x: 391, startPoint y: 80, endPoint x: 303, endPoint y: 87, distance: 88.2
click at [303, 87] on div ".deletable-edge-delete-btn { width: 20px; height: 20px; border: 0px solid #ffff…" at bounding box center [423, 199] width 399 height 295
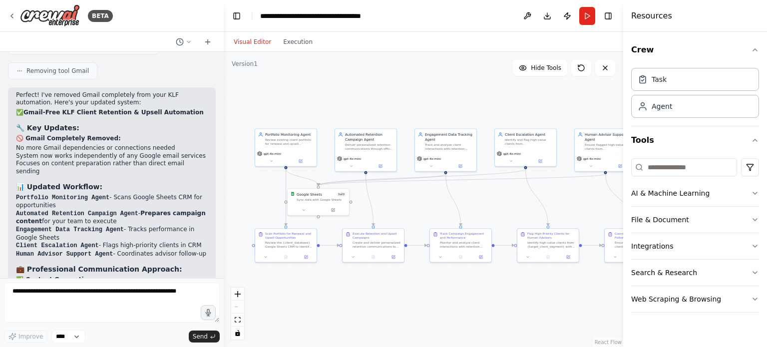
drag, startPoint x: 291, startPoint y: 94, endPoint x: 328, endPoint y: 97, distance: 37.6
click at [328, 97] on div ".deletable-edge-delete-btn { width: 20px; height: 20px; border: 0px solid #ffff…" at bounding box center [423, 199] width 399 height 295
click at [297, 42] on button "Execution" at bounding box center [297, 42] width 41 height 12
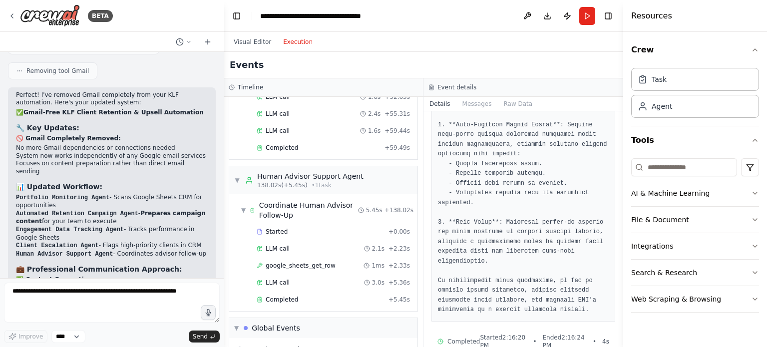
scroll to position [1791, 0]
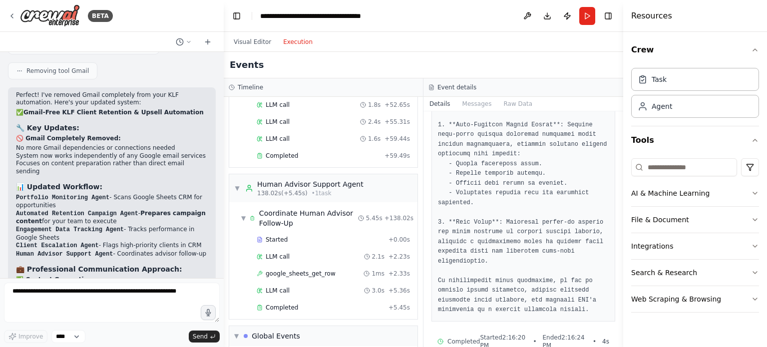
click at [361, 303] on div "Completed" at bounding box center [321, 307] width 128 height 8
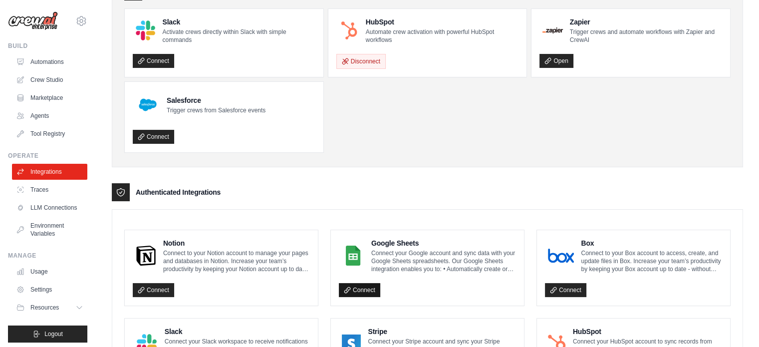
click at [374, 286] on link "Connect" at bounding box center [359, 290] width 41 height 14
